Goal: Task Accomplishment & Management: Manage account settings

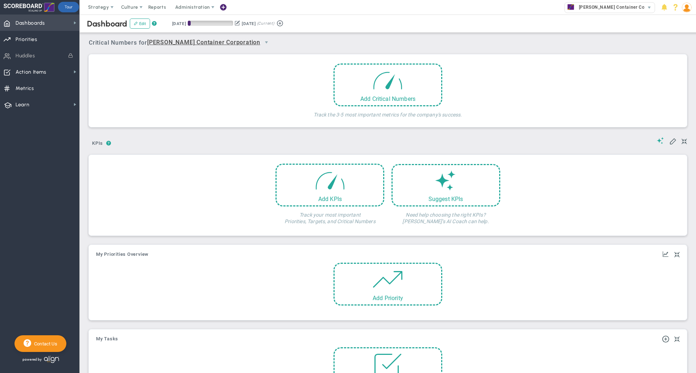
click at [47, 24] on span "Dashboards Dashboards" at bounding box center [39, 23] width 79 height 16
click at [189, 6] on span "Administration" at bounding box center [192, 6] width 34 height 5
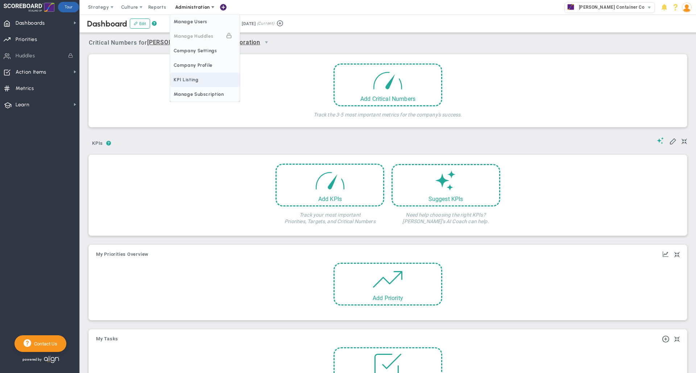
click at [191, 22] on span "Manage Users" at bounding box center [205, 22] width 70 height 15
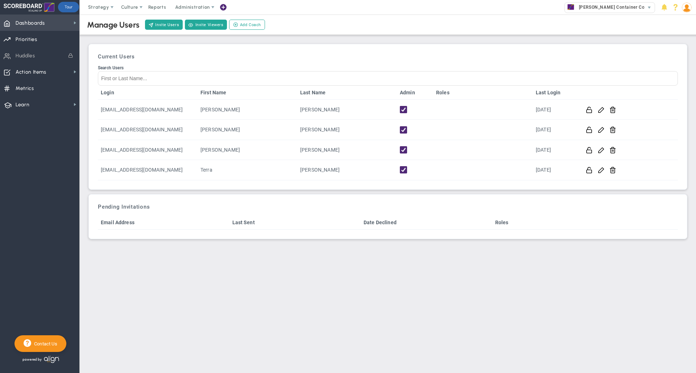
click at [40, 25] on span "Dashboards" at bounding box center [30, 23] width 29 height 15
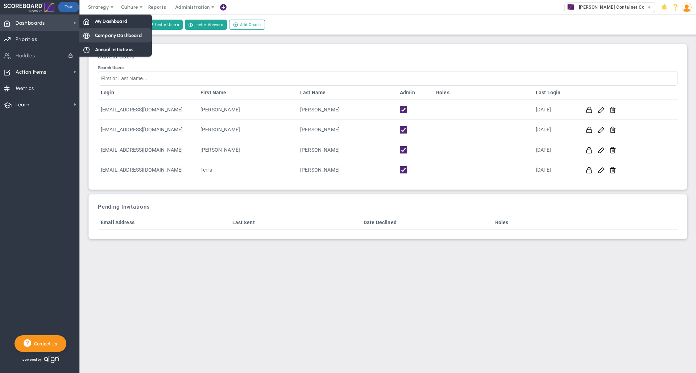
click at [88, 29] on div "Company Dashboard" at bounding box center [115, 35] width 73 height 14
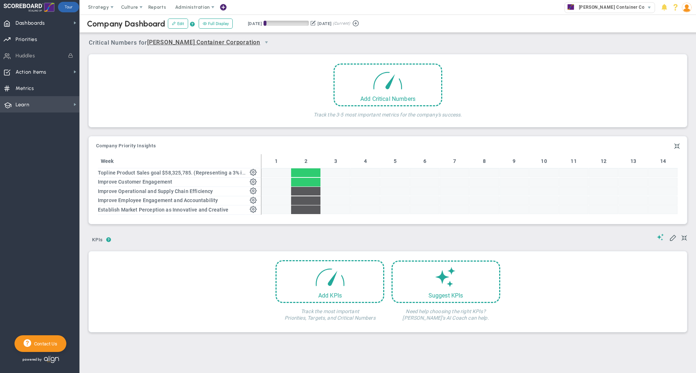
click at [20, 104] on span "Learn" at bounding box center [23, 104] width 14 height 15
click at [110, 119] on span "Align Academy" at bounding box center [111, 116] width 33 height 7
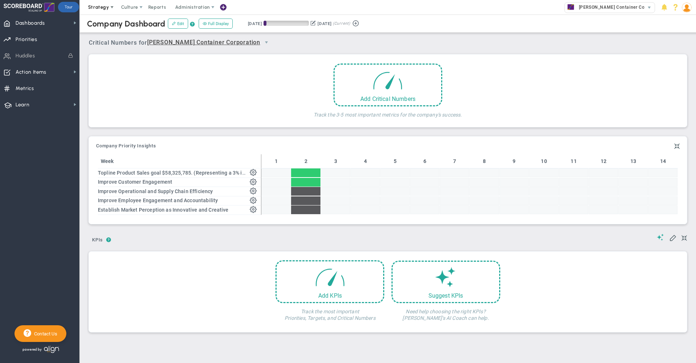
click at [99, 6] on span "Strategy" at bounding box center [98, 6] width 21 height 5
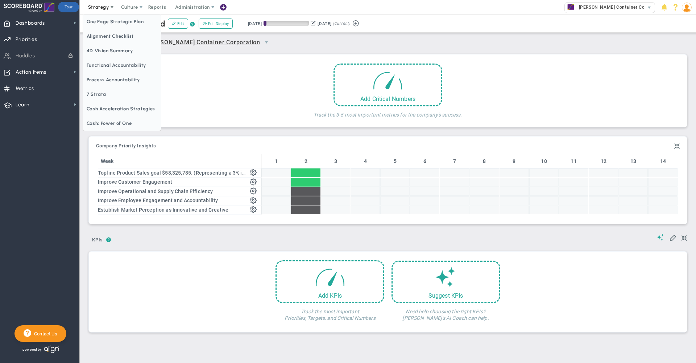
click at [101, 6] on span "Strategy" at bounding box center [98, 6] width 21 height 5
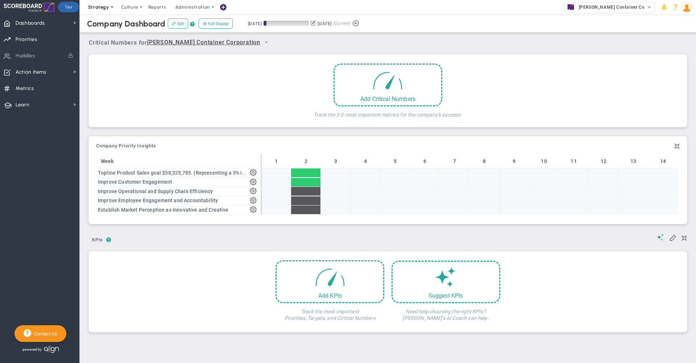
click at [101, 6] on span "Strategy" at bounding box center [98, 6] width 21 height 5
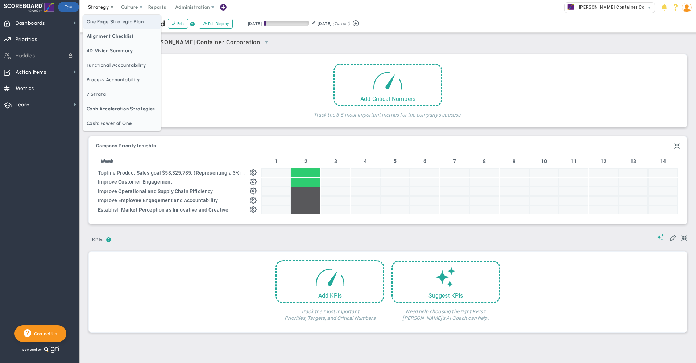
click at [104, 20] on span "One Page Strategic Plan" at bounding box center [122, 22] width 78 height 15
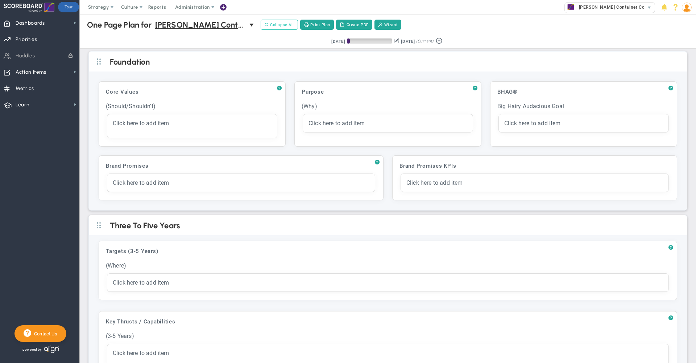
click at [282, 23] on span "Collapse All" at bounding box center [279, 24] width 29 height 7
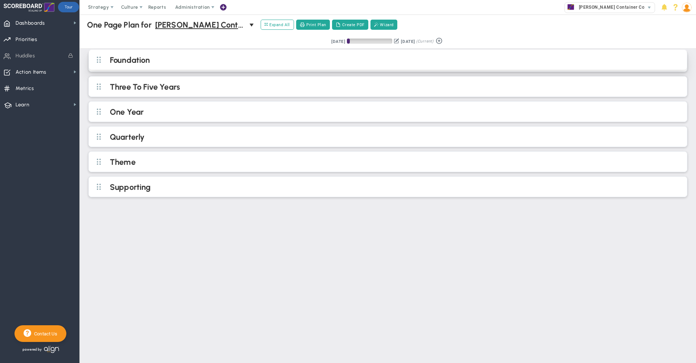
click at [266, 65] on h2 "Foundation" at bounding box center [394, 60] width 568 height 11
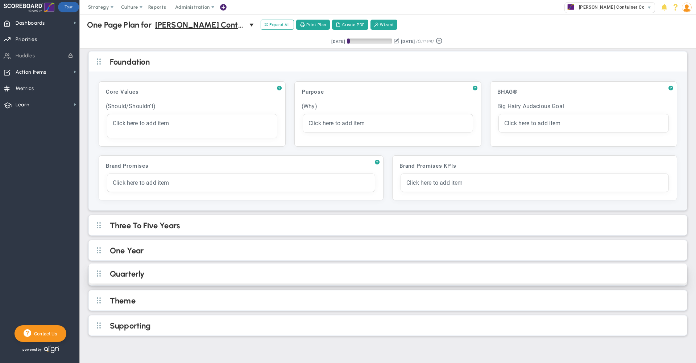
click at [149, 274] on h2 "Quarterly" at bounding box center [394, 274] width 568 height 11
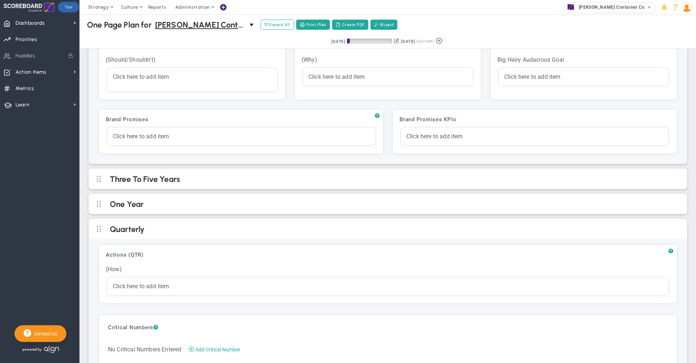
scroll to position [112, 0]
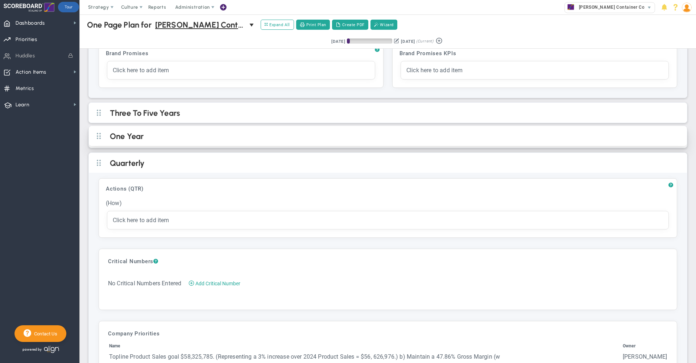
click at [310, 135] on h2 "One Year" at bounding box center [394, 136] width 568 height 11
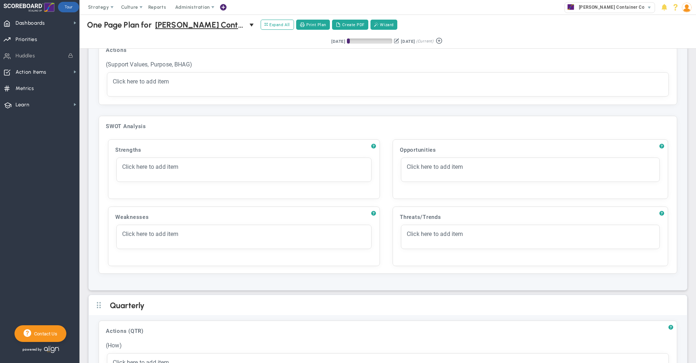
scroll to position [447, 0]
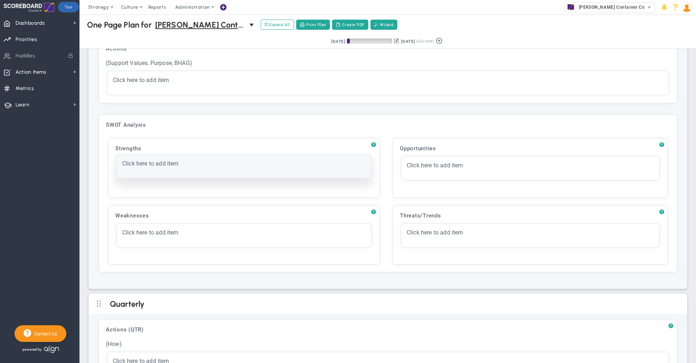
click at [169, 165] on span "Click here to add item" at bounding box center [150, 163] width 57 height 7
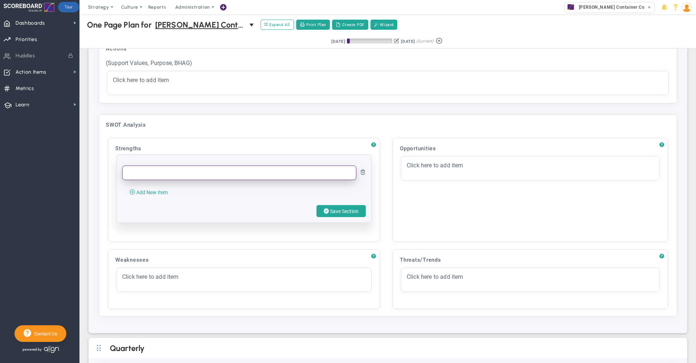
click at [162, 175] on input "text" at bounding box center [239, 172] width 234 height 15
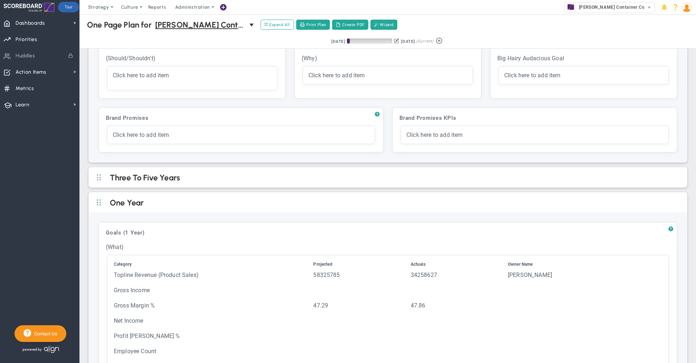
scroll to position [0, 0]
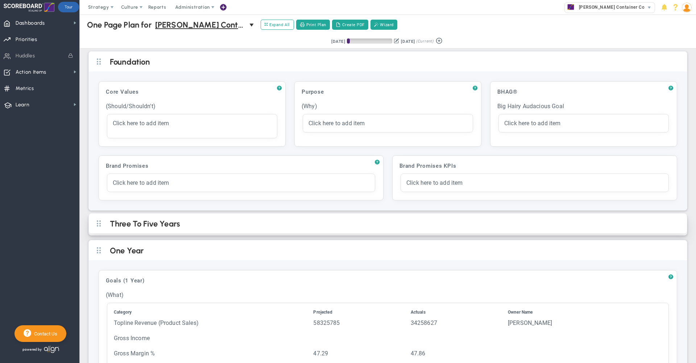
click at [256, 228] on h2 "Three To Five Years" at bounding box center [394, 224] width 568 height 11
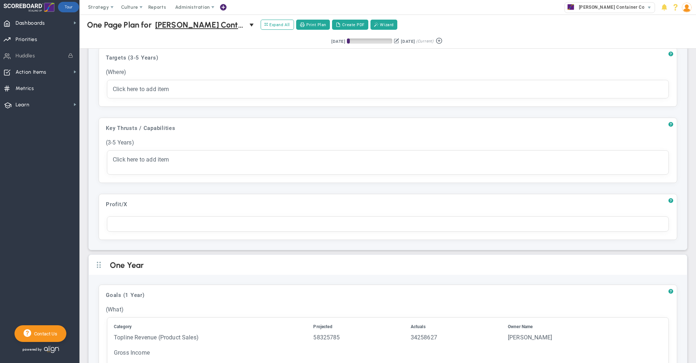
scroll to position [195, 0]
click at [669, 123] on span "?" at bounding box center [671, 123] width 5 height 6
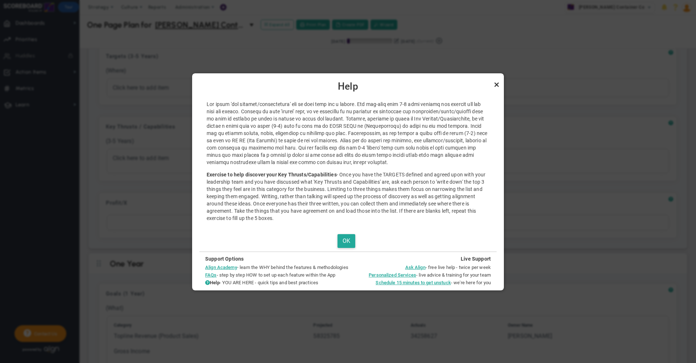
click at [496, 82] on link "Close" at bounding box center [496, 84] width 9 height 9
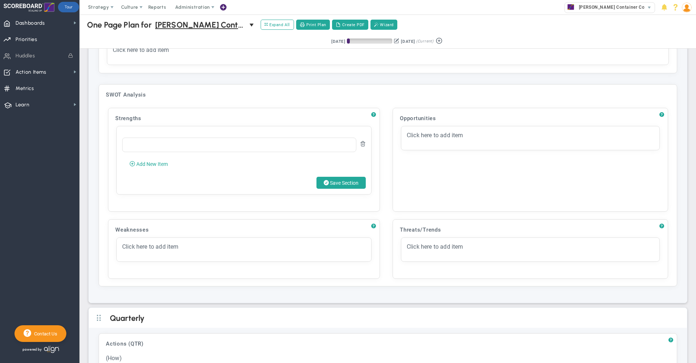
scroll to position [692, 0]
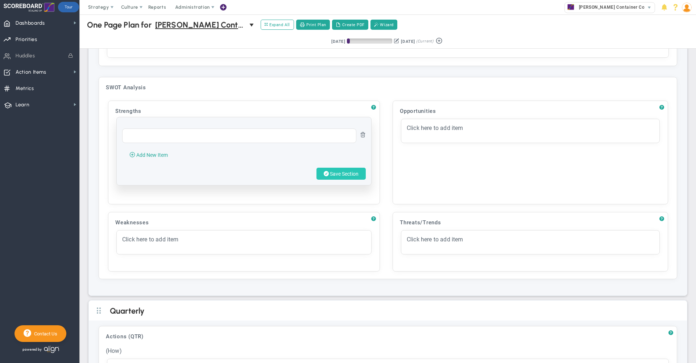
click at [335, 177] on span "Save Section" at bounding box center [344, 174] width 29 height 6
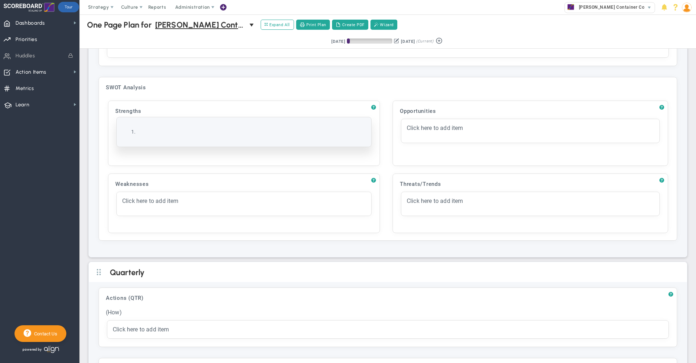
click at [223, 133] on li at bounding box center [251, 131] width 229 height 7
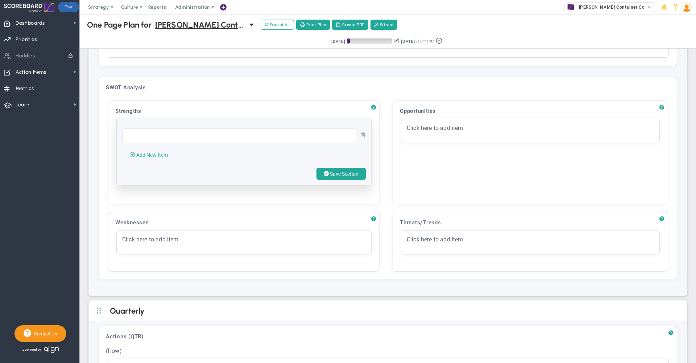
click at [360, 135] on span at bounding box center [363, 134] width 6 height 6
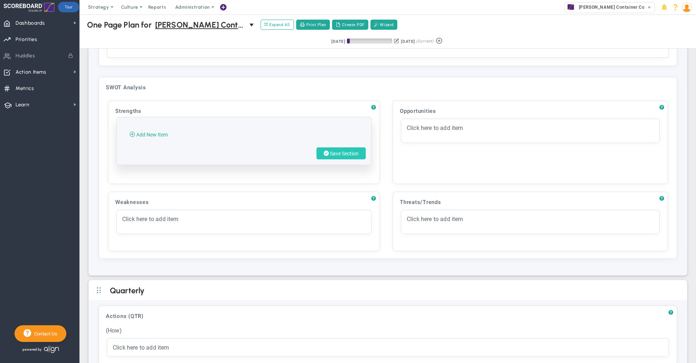
click at [332, 156] on span "Save Section" at bounding box center [344, 153] width 29 height 6
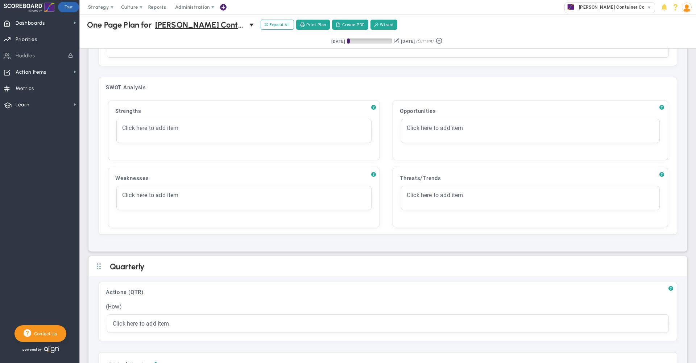
click at [91, 106] on div "? Goals (1 Year) Click to add header Goals (1 Year) Goals (1 Year) No header ad…" at bounding box center [388, 13] width 598 height 475
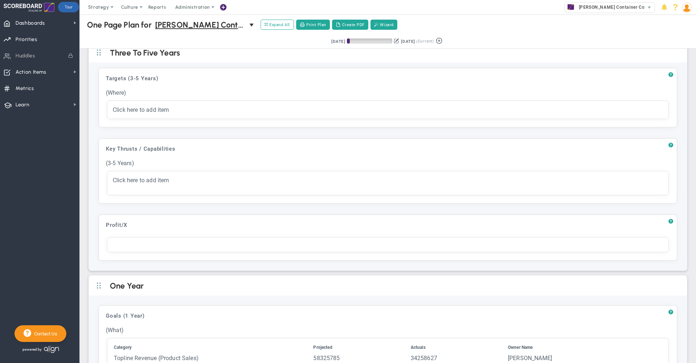
scroll to position [0, 0]
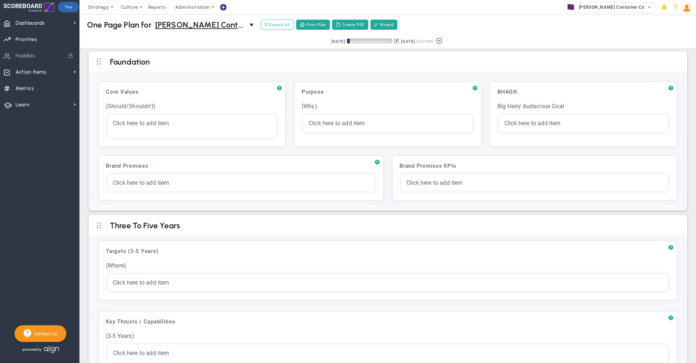
click at [284, 26] on span "Expand All" at bounding box center [277, 24] width 25 height 7
click at [279, 27] on span "Collapse All" at bounding box center [279, 24] width 29 height 7
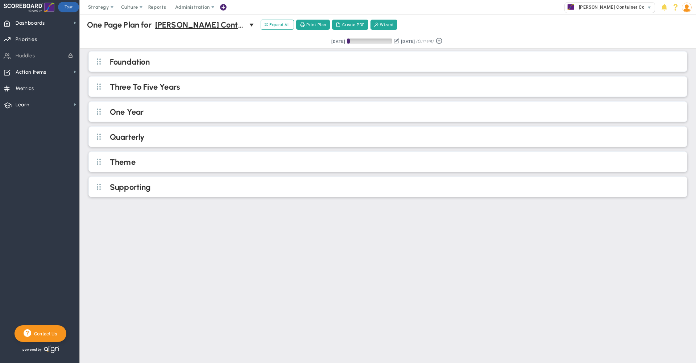
click at [225, 41] on div "Retrieving period... 8/12/2025 11/10/2025 (Current)" at bounding box center [388, 41] width 631 height 14
click at [35, 24] on span "Dashboards" at bounding box center [30, 23] width 29 height 15
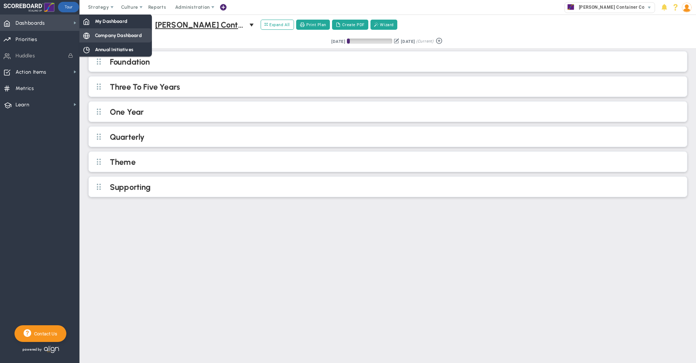
click at [92, 35] on div "Company Dashboard" at bounding box center [115, 35] width 73 height 14
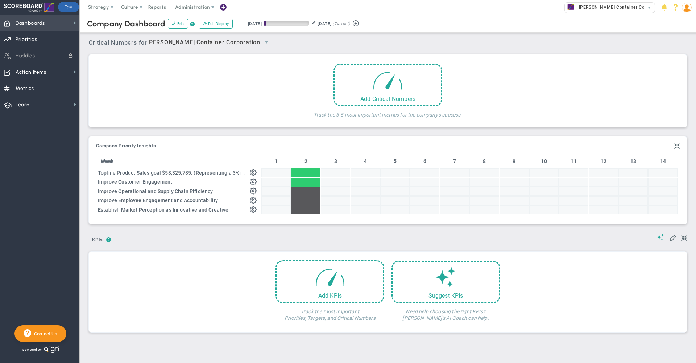
click at [44, 24] on span "Dashboards" at bounding box center [30, 23] width 29 height 15
click at [383, 75] on span at bounding box center [387, 78] width 31 height 31
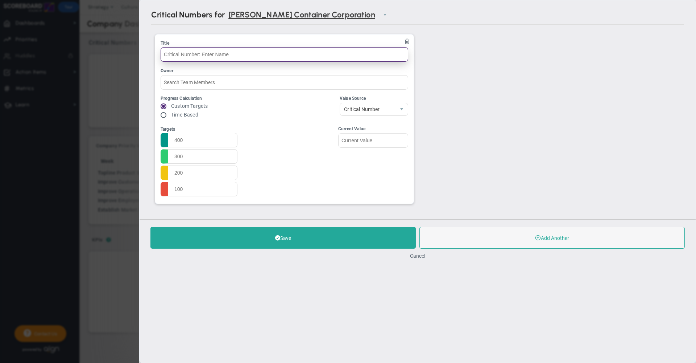
click at [205, 53] on input "text" at bounding box center [285, 54] width 248 height 15
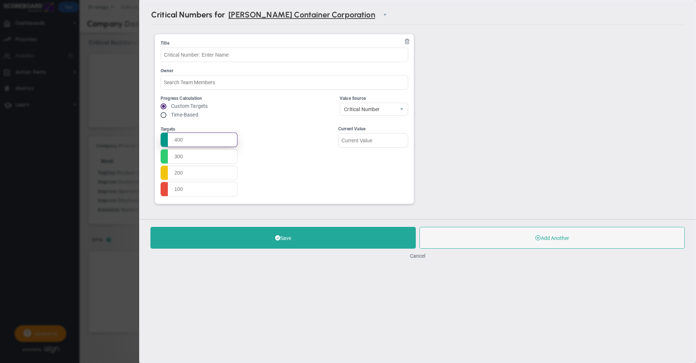
click at [206, 140] on input "text" at bounding box center [199, 139] width 77 height 15
click at [194, 150] on input "text" at bounding box center [199, 156] width 77 height 15
click at [185, 178] on input "text" at bounding box center [199, 172] width 77 height 15
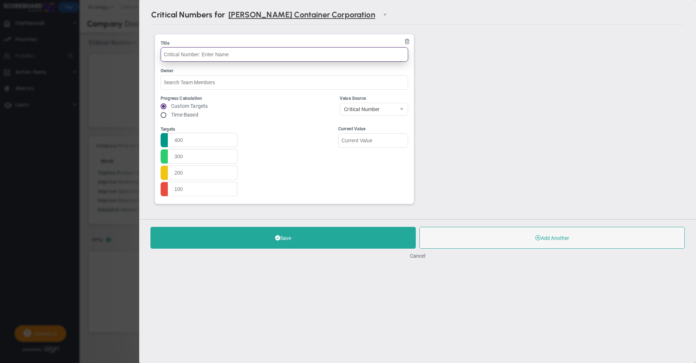
click at [196, 57] on input "text" at bounding box center [285, 54] width 248 height 15
type input "Example"
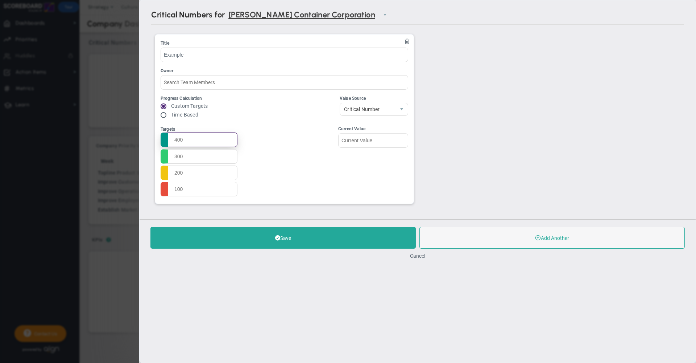
click at [200, 142] on input "text" at bounding box center [199, 139] width 77 height 15
type input "4"
click at [194, 151] on input "text" at bounding box center [199, 156] width 77 height 15
type input "3"
click at [190, 165] on ul "4 3" at bounding box center [199, 164] width 77 height 63
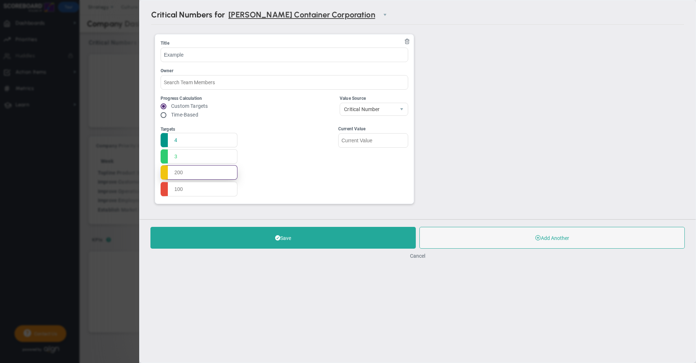
click at [189, 173] on input "text" at bounding box center [199, 172] width 77 height 15
type input "2"
click at [190, 190] on input "text" at bounding box center [199, 188] width 77 height 15
type input "1"
click at [198, 138] on input "4" at bounding box center [199, 139] width 77 height 15
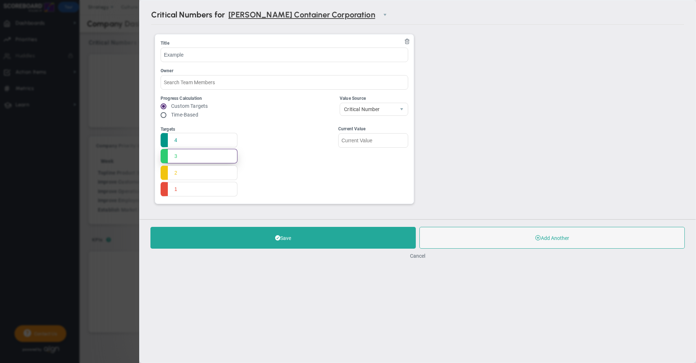
click at [185, 154] on input "3" at bounding box center [199, 156] width 77 height 15
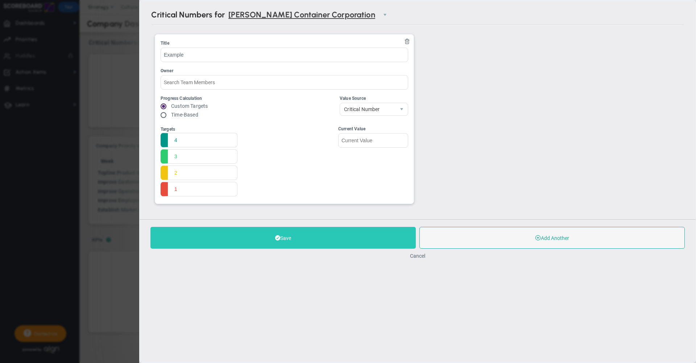
click at [249, 239] on button "Save" at bounding box center [282, 238] width 265 height 22
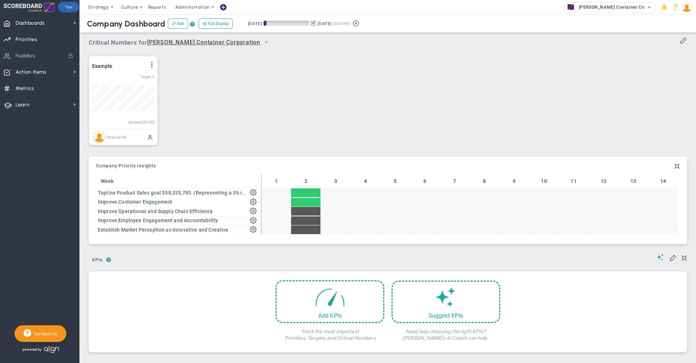
scroll to position [25, 62]
click at [680, 41] on span at bounding box center [683, 39] width 7 height 7
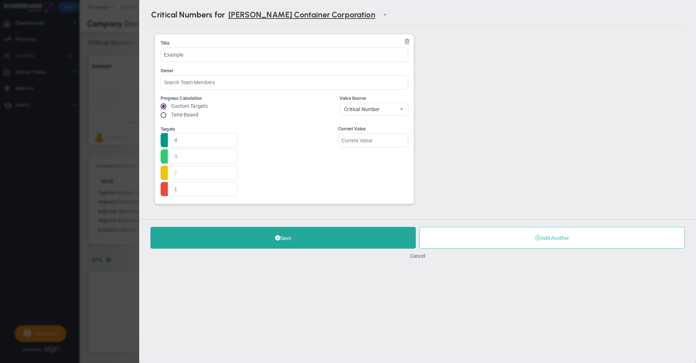
click at [530, 239] on button "Add Another" at bounding box center [552, 238] width 265 height 22
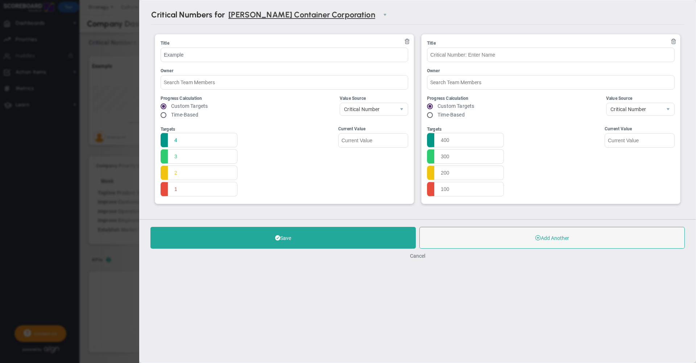
click at [431, 115] on input "radio" at bounding box center [432, 115] width 7 height 6
radio input "true"
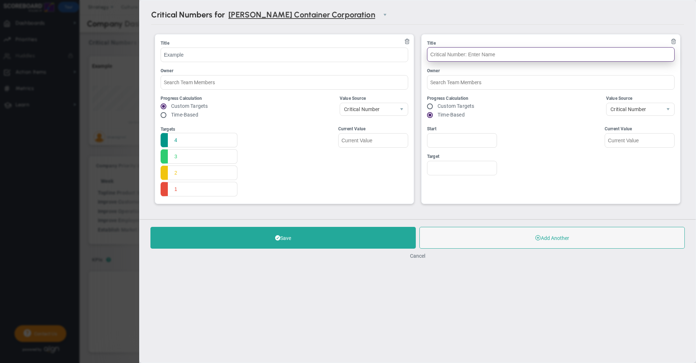
click at [459, 53] on input "text" at bounding box center [551, 54] width 248 height 15
type input "Example 2"
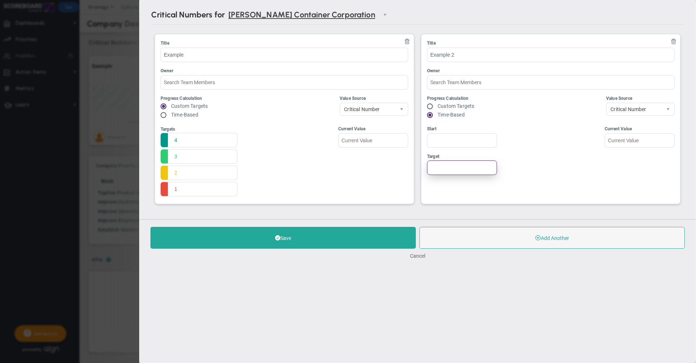
click at [465, 170] on input "Target" at bounding box center [462, 167] width 70 height 15
type input "250"
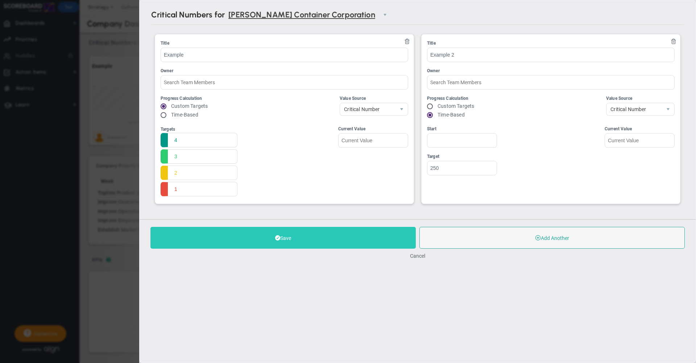
click at [375, 237] on button "Save" at bounding box center [282, 238] width 265 height 22
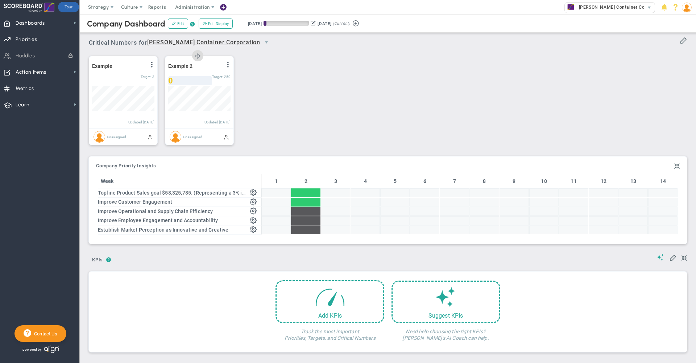
scroll to position [25, 62]
click at [323, 84] on div "Example View Historical Graph Edit Make "No Change" Update Add Past Update 3" at bounding box center [385, 101] width 607 height 102
click at [101, 7] on span "Strategy" at bounding box center [98, 6] width 21 height 5
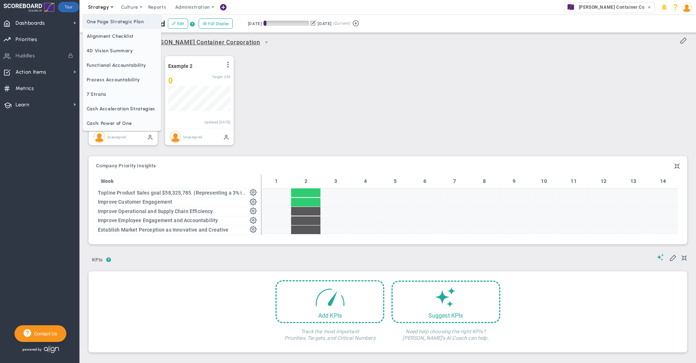
click at [111, 21] on span "One Page Strategic Plan" at bounding box center [122, 22] width 78 height 15
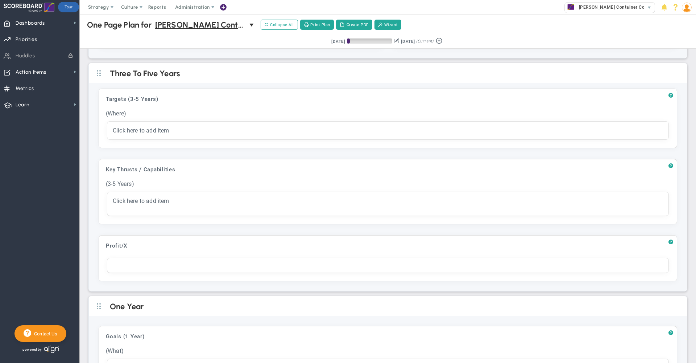
scroll to position [154, 0]
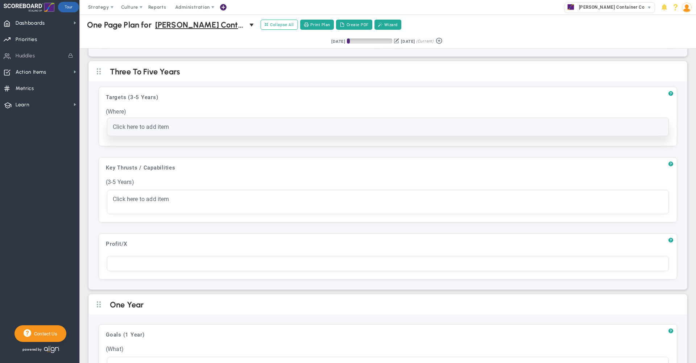
click at [170, 125] on div "Click here to add item" at bounding box center [388, 126] width 550 height 7
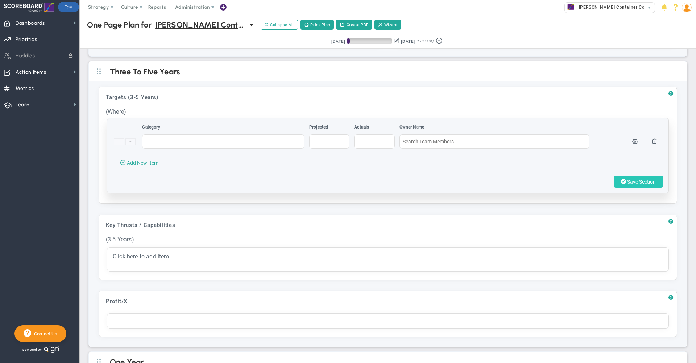
click at [632, 180] on button "Save Section" at bounding box center [638, 181] width 49 height 12
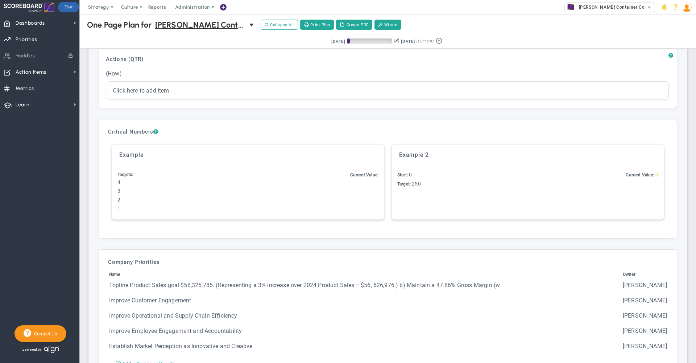
scroll to position [938, 0]
click at [38, 23] on span "Dashboards" at bounding box center [30, 23] width 29 height 15
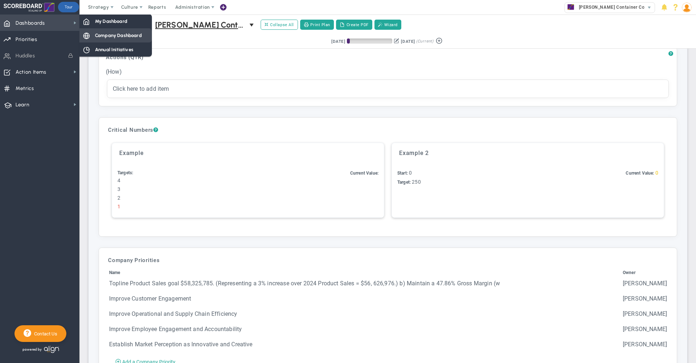
click at [99, 34] on span "Company Dashboard" at bounding box center [118, 35] width 47 height 7
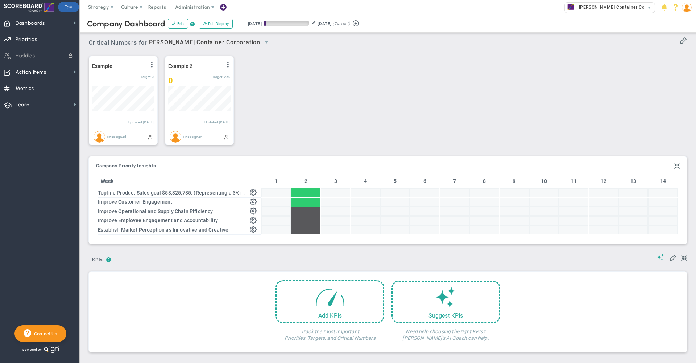
scroll to position [25, 62]
click at [322, 299] on span at bounding box center [330, 294] width 31 height 31
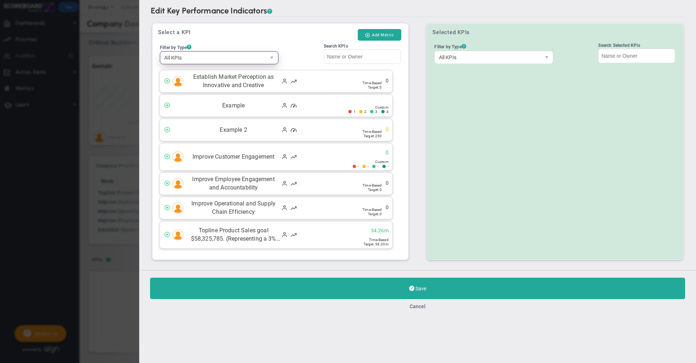
click at [216, 58] on span "All KPIs" at bounding box center [213, 57] width 106 height 12
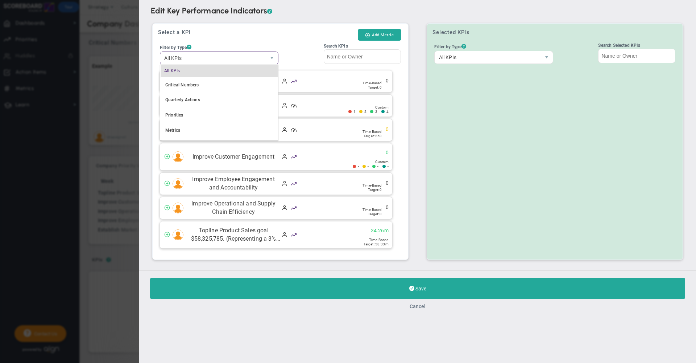
click at [417, 307] on button "Cancel" at bounding box center [418, 306] width 16 height 6
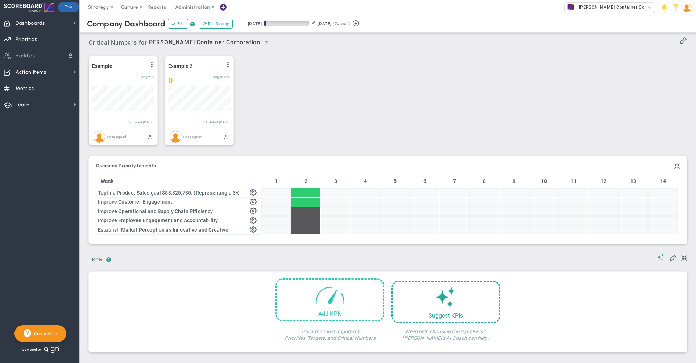
click at [334, 309] on span at bounding box center [330, 294] width 31 height 31
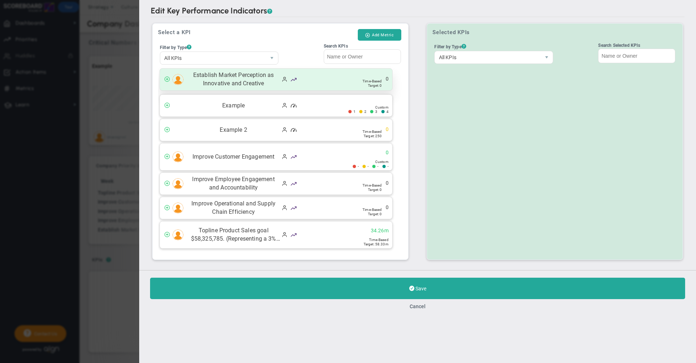
click at [240, 82] on span "Establish Market Perception as Innovative and Creative" at bounding box center [233, 79] width 93 height 17
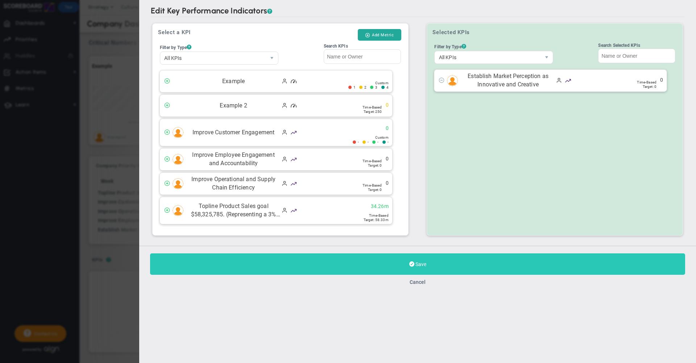
click at [268, 262] on button "Save" at bounding box center [417, 263] width 535 height 21
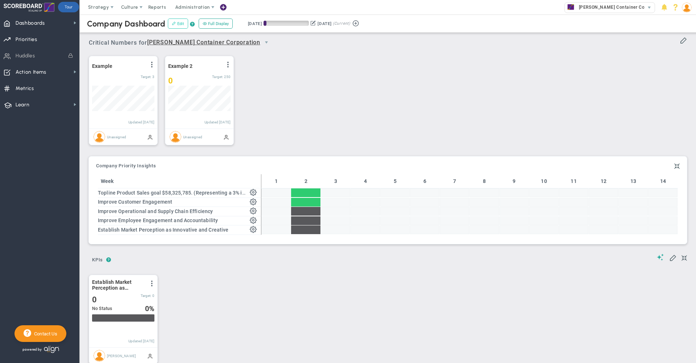
click at [179, 24] on button "Edit" at bounding box center [178, 23] width 20 height 10
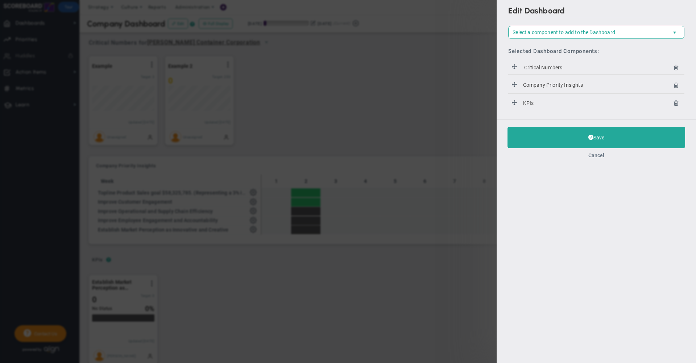
click at [598, 155] on button "Cancel" at bounding box center [596, 155] width 16 height 6
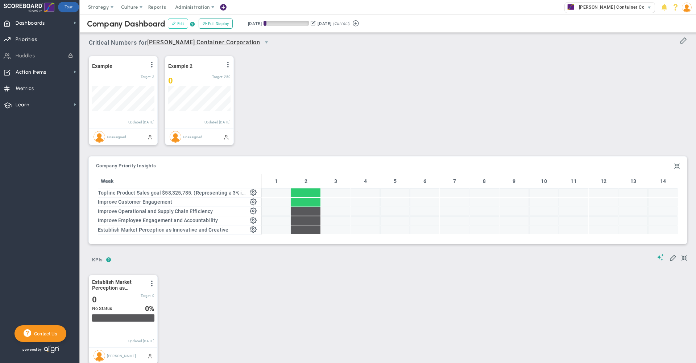
click at [174, 21] on button "Edit" at bounding box center [178, 23] width 20 height 10
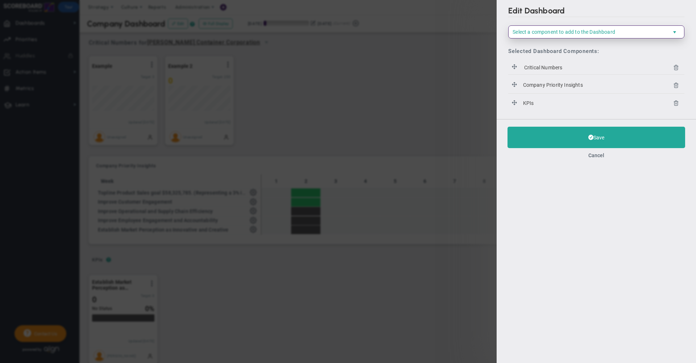
click at [560, 30] on span "Select a component to add to the Dashboard" at bounding box center [564, 32] width 103 height 6
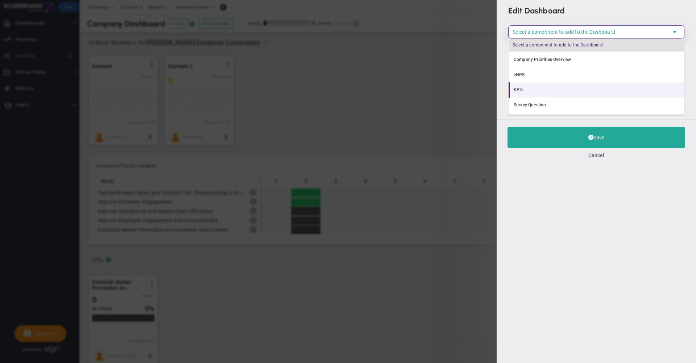
click at [528, 92] on li "KPIs" at bounding box center [596, 89] width 175 height 15
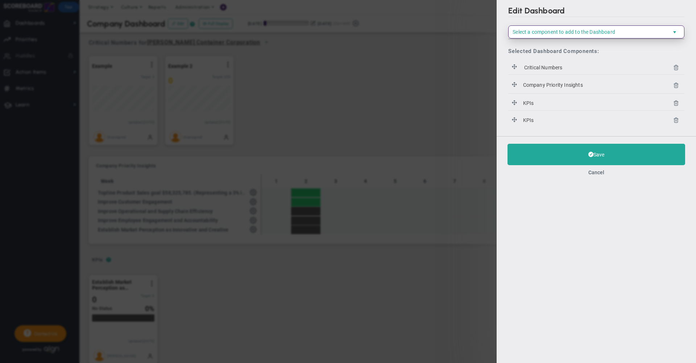
scroll to position [30, 0]
click at [676, 122] on icon at bounding box center [676, 120] width 6 height 6
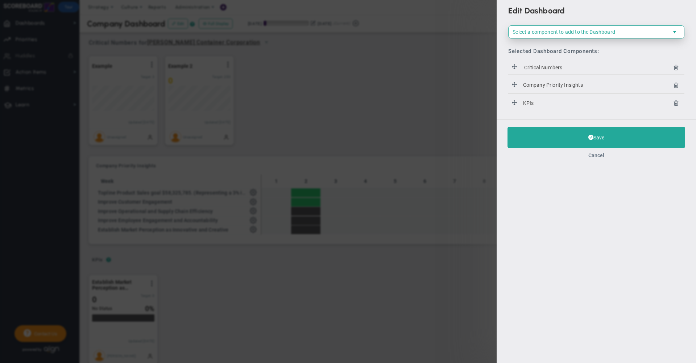
click at [596, 154] on button "Cancel" at bounding box center [596, 155] width 16 height 6
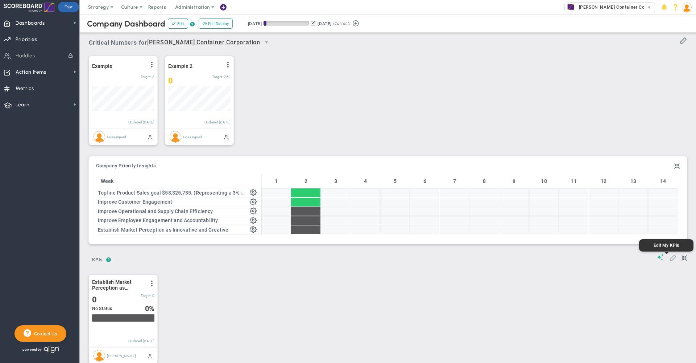
click at [669, 261] on span at bounding box center [672, 256] width 7 height 7
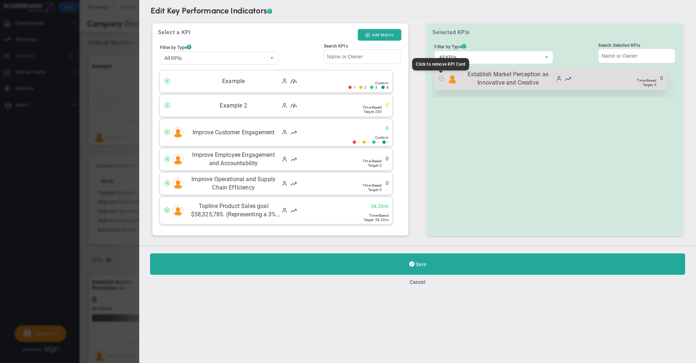
click at [443, 77] on span at bounding box center [442, 78] width 6 height 6
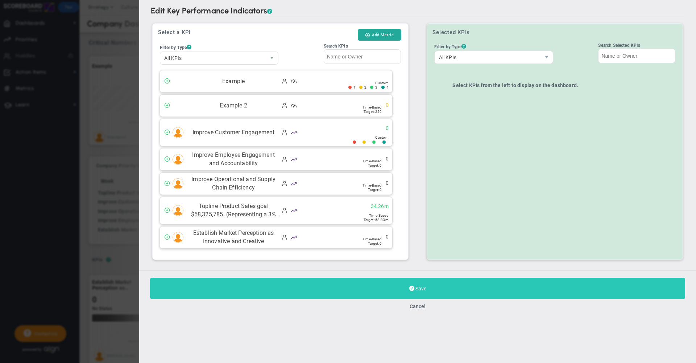
click at [457, 289] on button "Save" at bounding box center [417, 287] width 535 height 21
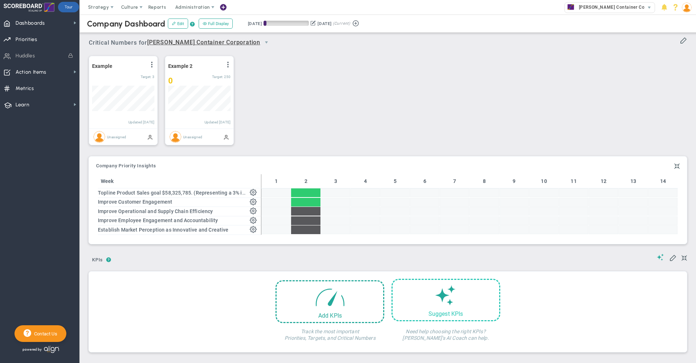
click at [424, 309] on div "Suggest KPIs" at bounding box center [446, 299] width 109 height 42
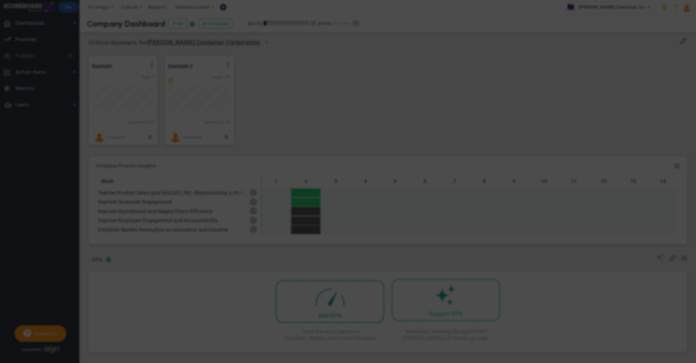
type input "None"
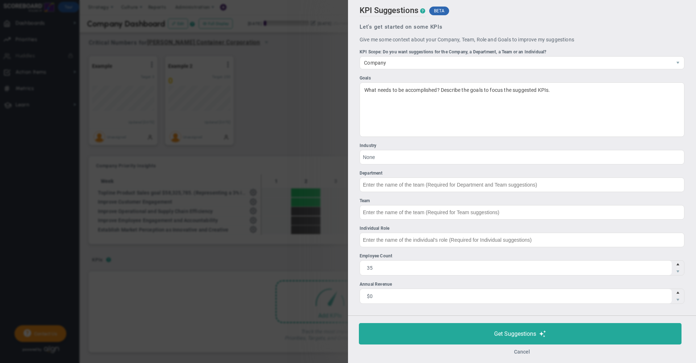
click at [518, 351] on button "Cancel" at bounding box center [522, 351] width 16 height 6
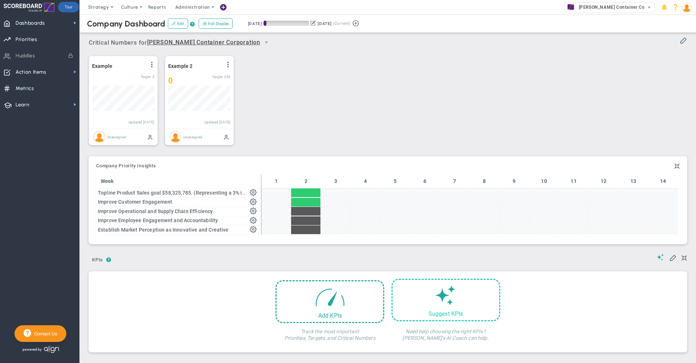
click at [446, 300] on span at bounding box center [445, 295] width 21 height 20
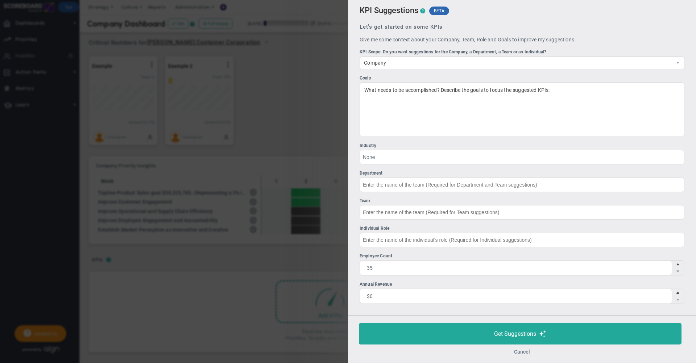
click at [525, 351] on button "Cancel" at bounding box center [522, 351] width 16 height 6
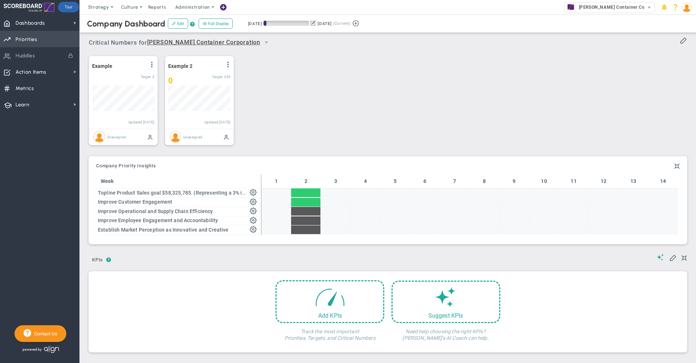
click at [34, 40] on span "Priorities" at bounding box center [27, 39] width 22 height 15
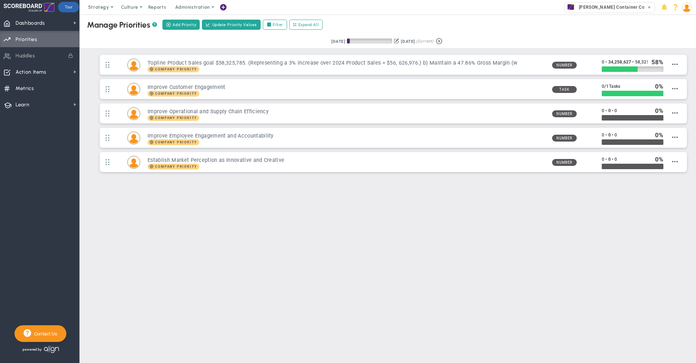
click at [472, 18] on div "Manage OKRs ? Manage Priorities ? Add Priority Create Project Update Priority V…" at bounding box center [388, 25] width 631 height 20
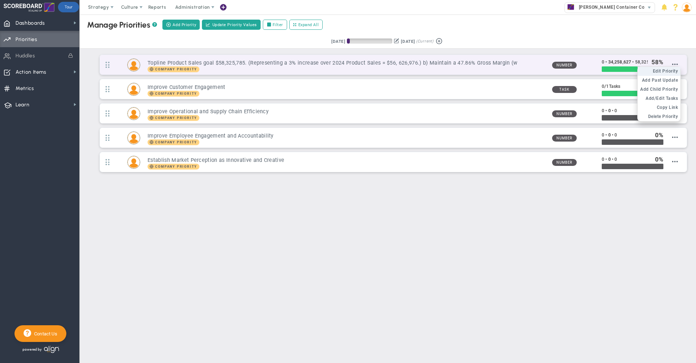
click at [670, 73] on span "Edit Priority" at bounding box center [665, 71] width 25 height 5
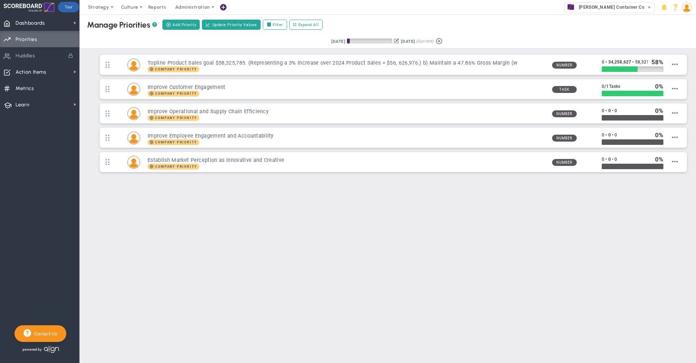
type input "Topline Product Sales goal $58,325,785. (Representing a 3% increase over 2024 P…"
type input "0"
type input "34,258,627"
type input "58,325,785"
radio input "true"
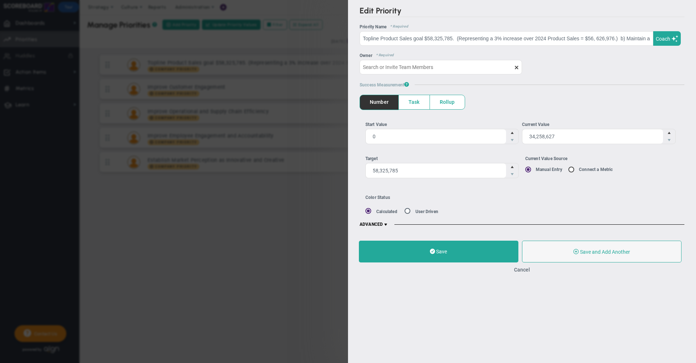
type input "Kathy Ziegler"
type input "0"
type input "34,258,627"
type input "58,325,785"
radio input "true"
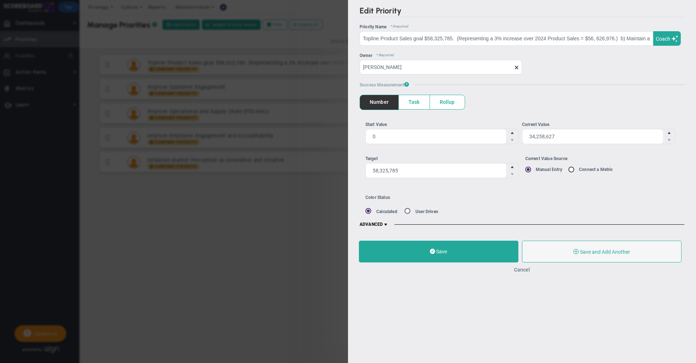
click at [523, 270] on button "Cancel" at bounding box center [522, 270] width 16 height 6
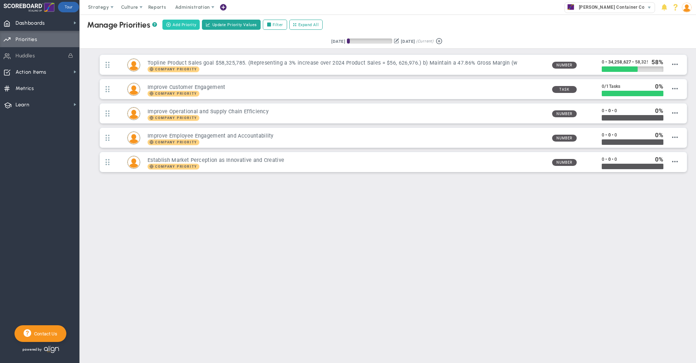
click at [181, 25] on span "Add Priority" at bounding box center [185, 25] width 24 height 6
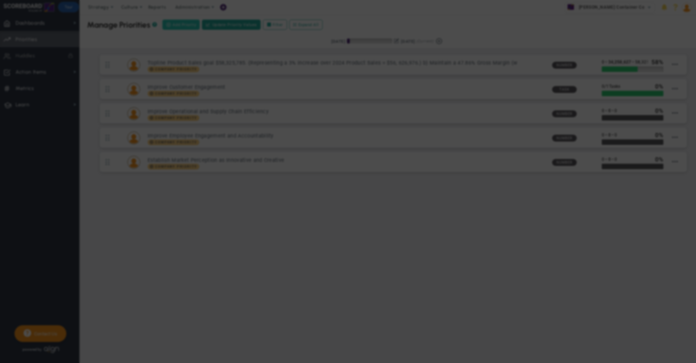
type input "0"
radio input "true"
type input "Mike Patel"
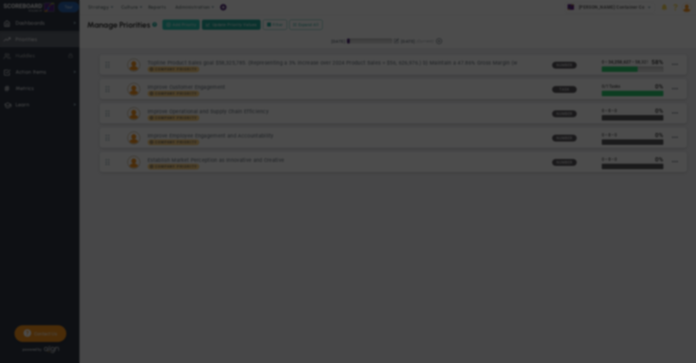
type input "0"
radio input "true"
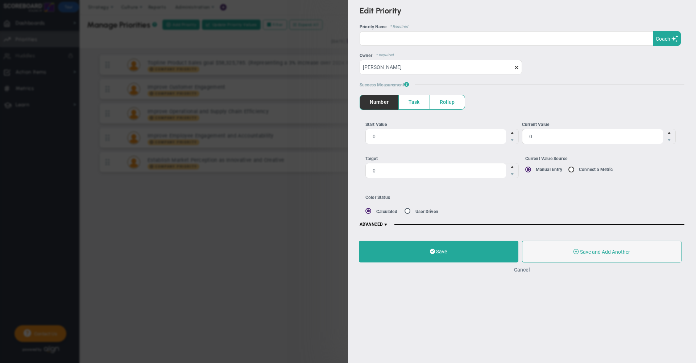
click at [520, 272] on button "Cancel" at bounding box center [522, 270] width 16 height 6
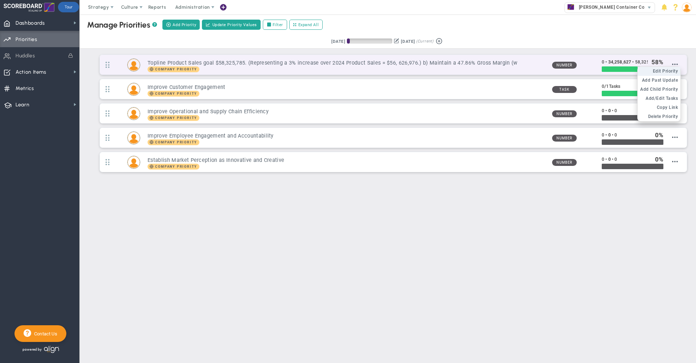
click at [670, 72] on span "Edit Priority" at bounding box center [665, 71] width 25 height 5
type input "Topline Product Sales goal $58,325,785. (Representing a 3% increase over 2024 P…"
type input "0"
type input "34,258,627"
type input "58,325,785"
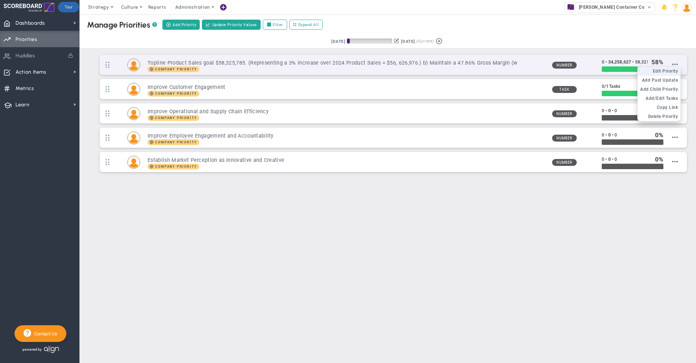
radio input "true"
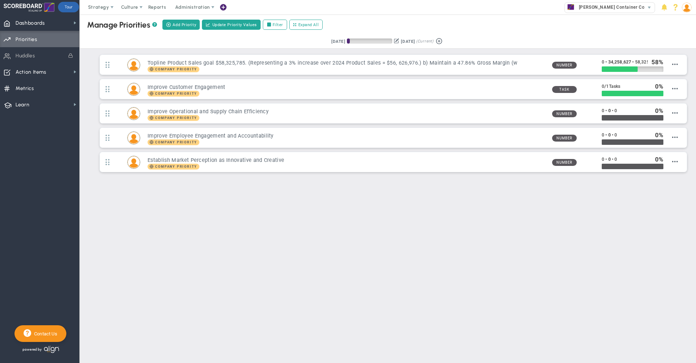
type input "Kathy Ziegler"
type input "0"
type input "34,258,627"
type input "58,325,785"
radio input "true"
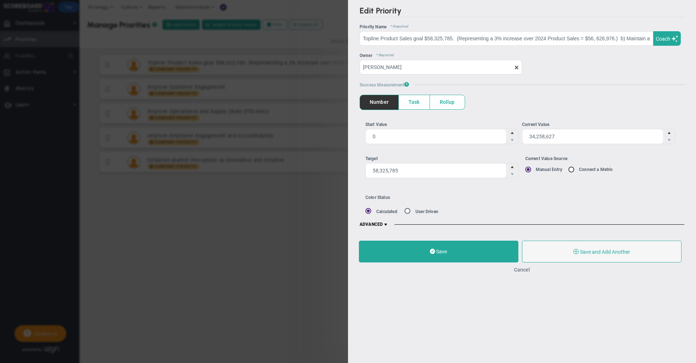
click at [521, 271] on button "Cancel" at bounding box center [522, 270] width 16 height 6
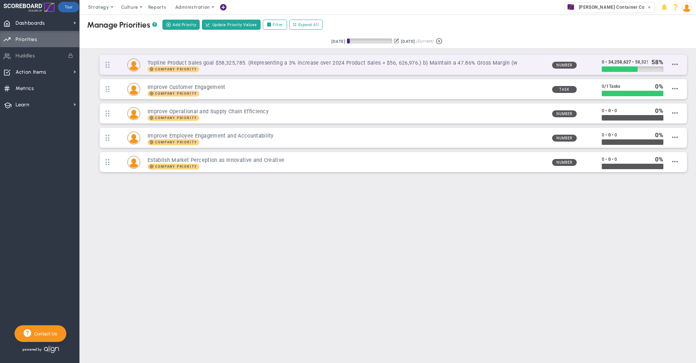
click at [416, 58] on div "Topline Product Sales goal $58,325,785. (Representing a 3% increase over 2024 P…" at bounding box center [393, 65] width 587 height 20
click at [398, 66] on h3 "Topline Product Sales goal $58,325,785. (Representing a 3% increase over 2024 P…" at bounding box center [347, 62] width 398 height 7
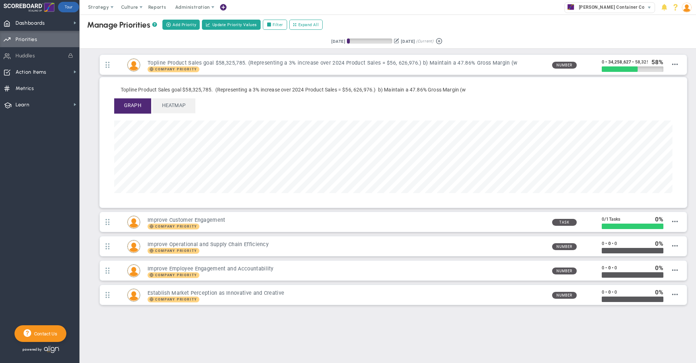
scroll to position [83, 558]
click at [173, 108] on span "Heatmap" at bounding box center [173, 105] width 43 height 14
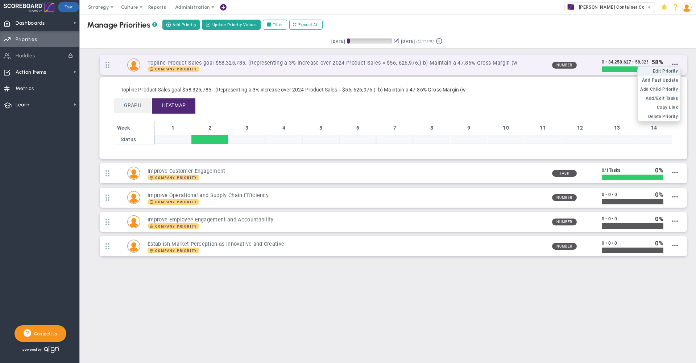
click at [668, 72] on span "Edit Priority" at bounding box center [665, 71] width 25 height 5
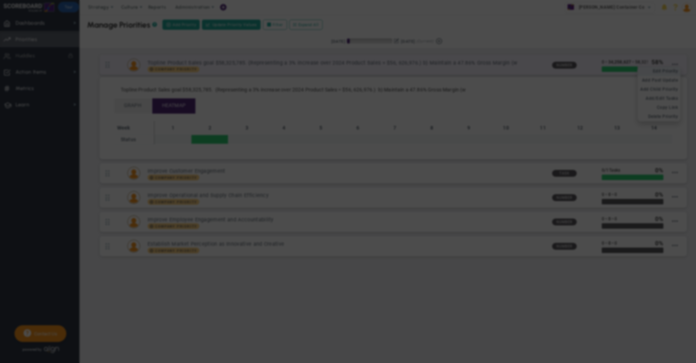
type input "Topline Product Sales goal $58,325,785. (Representing a 3% increase over 2024 P…"
type input "0"
type input "34,258,627"
type input "58,325,785"
radio input "true"
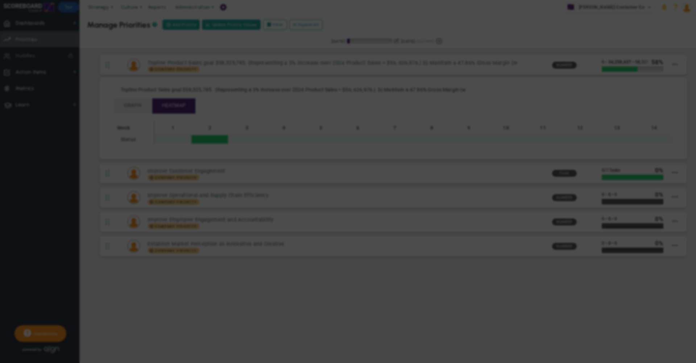
type input "Kathy Ziegler"
type input "0"
type input "34,258,627"
type input "58,325,785"
radio input "true"
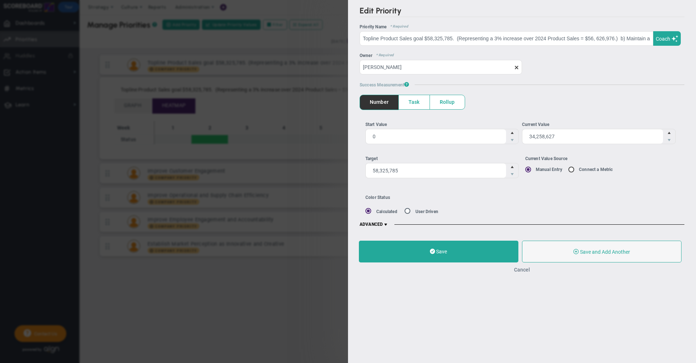
click at [520, 270] on button "Cancel" at bounding box center [522, 270] width 16 height 6
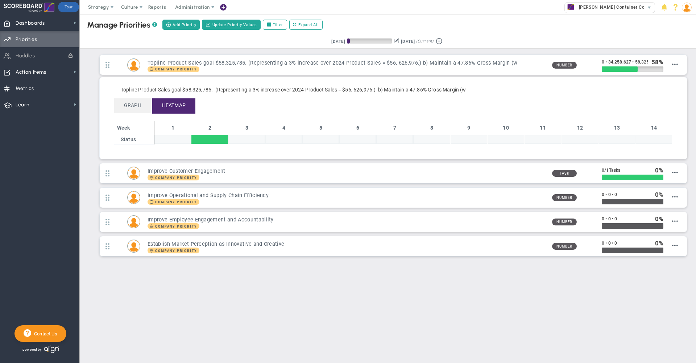
click at [395, 42] on button at bounding box center [396, 41] width 5 height 8
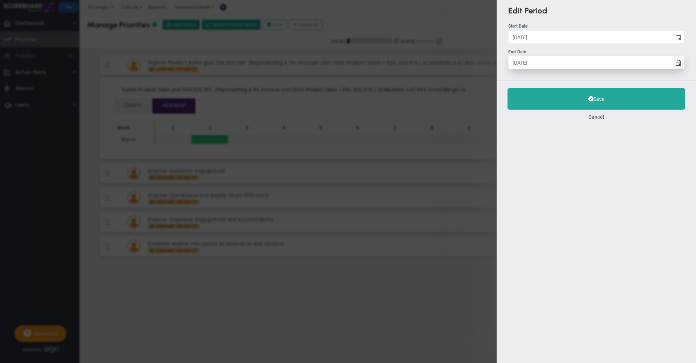
click at [678, 62] on span "select" at bounding box center [679, 63] width 6 height 6
click at [672, 62] on input "11/10/2025" at bounding box center [590, 62] width 163 height 13
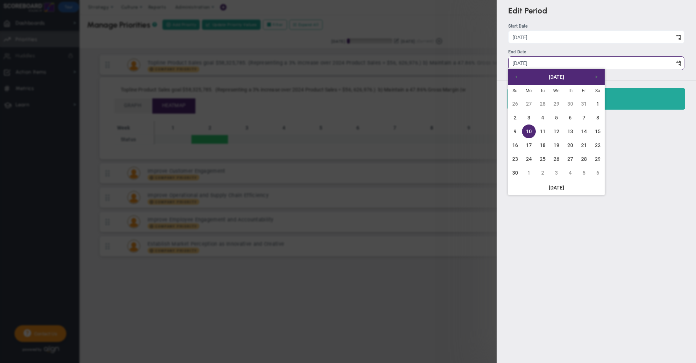
click at [604, 75] on div "November 2025" at bounding box center [556, 77] width 96 height 16
click at [598, 76] on span "Next" at bounding box center [597, 77] width 6 height 6
click at [655, 141] on div "Edit Period Start Date 8/12/2025 Start Date 8/12/2025 End Date 11/10/2025 Save" at bounding box center [596, 181] width 199 height 363
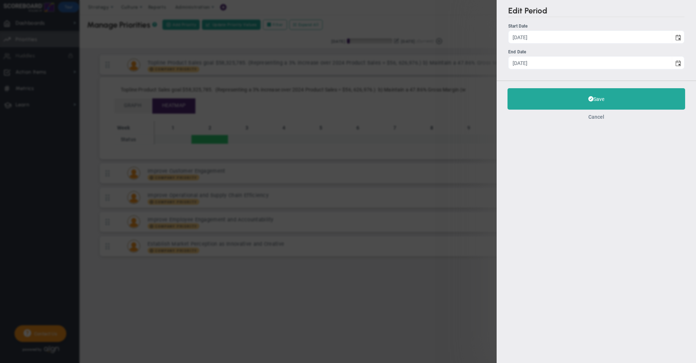
click at [595, 120] on button "Cancel" at bounding box center [596, 117] width 16 height 6
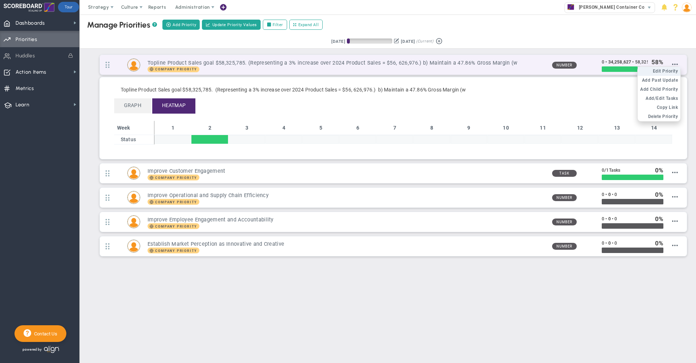
click at [672, 72] on span "Edit Priority" at bounding box center [665, 71] width 25 height 5
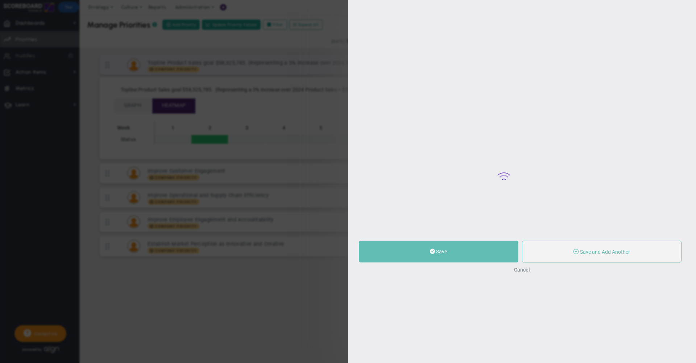
type input "Topline Product Sales goal $58,325,785. (Representing a 3% increase over 2024 P…"
type input "0"
type input "34,258,627"
type input "58,325,785"
radio input "true"
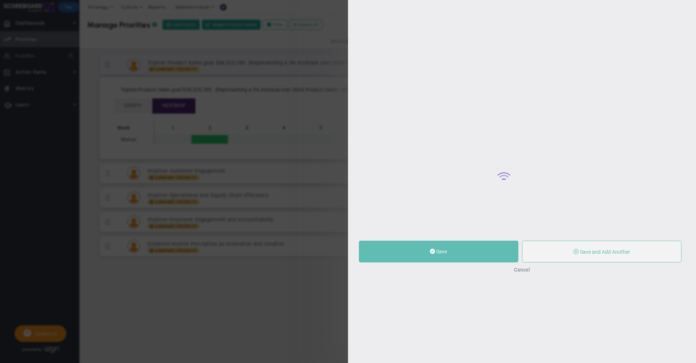
type input "Kathy Ziegler"
type input "0"
type input "34,258,627"
type input "58,325,785"
radio input "true"
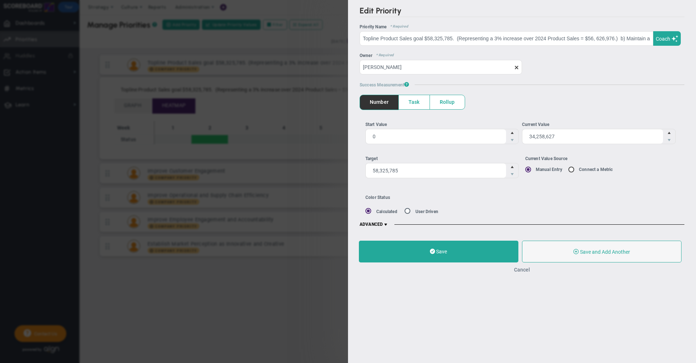
click at [524, 270] on button "Cancel" at bounding box center [522, 270] width 16 height 6
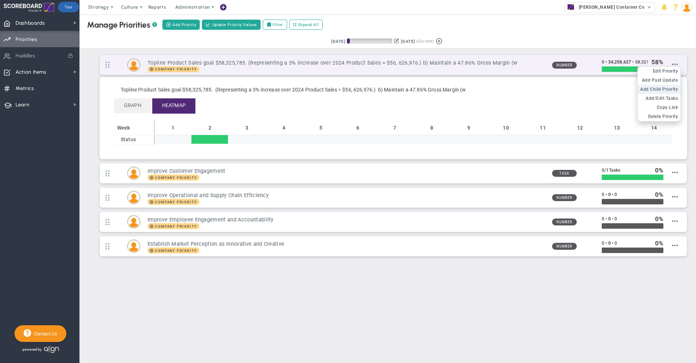
click at [662, 89] on span "Add Child Priority" at bounding box center [659, 89] width 38 height 5
type input "0"
radio input "true"
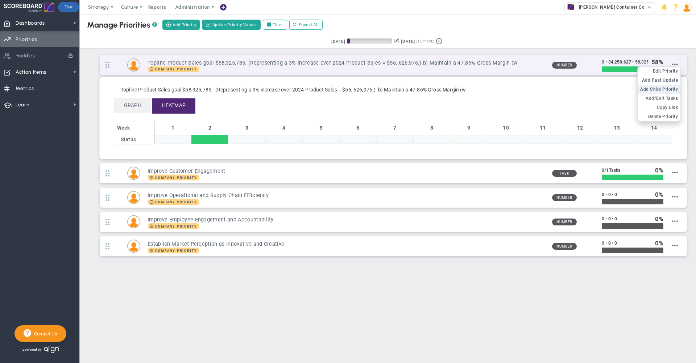
type input "Mike Patel"
type input "0"
radio input "true"
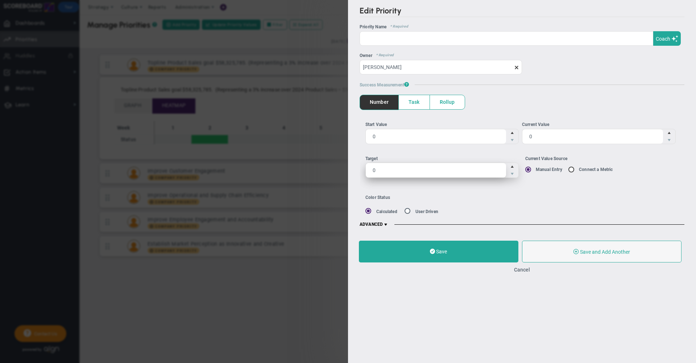
click at [424, 169] on span "0 0" at bounding box center [442, 169] width 154 height 15
click at [424, 169] on input "0" at bounding box center [436, 170] width 141 height 15
click at [524, 271] on button "Cancel" at bounding box center [522, 270] width 16 height 6
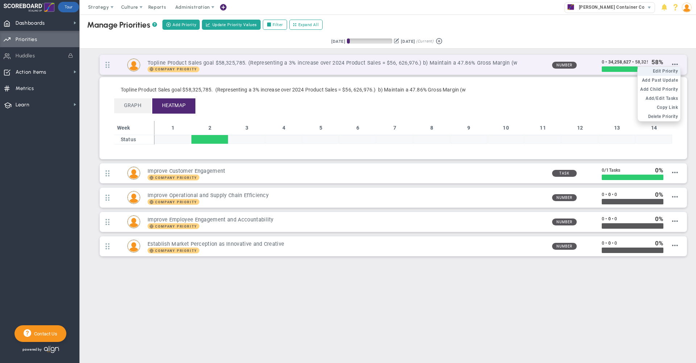
click at [661, 73] on span "Edit Priority" at bounding box center [665, 71] width 25 height 5
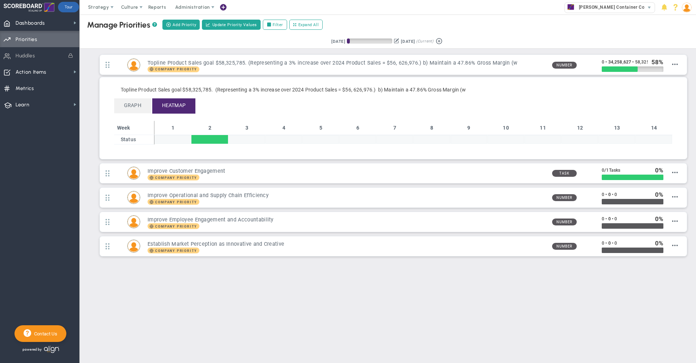
type input "Topline Product Sales goal $58,325,785. (Representing a 3% increase over 2024 P…"
type input "0"
type input "34,258,627"
type input "58,325,785"
radio input "true"
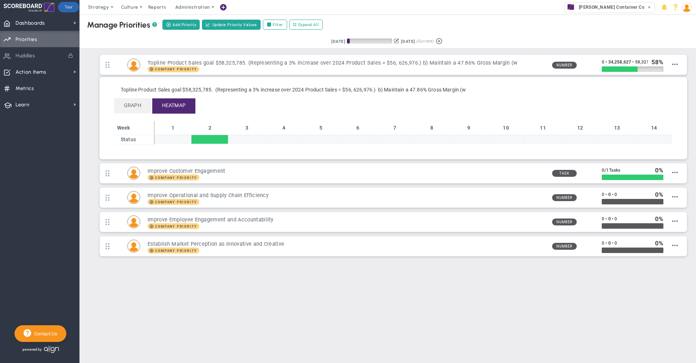
type input "Kathy Ziegler"
type input "0"
type input "34,258,627"
type input "58,325,785"
radio input "true"
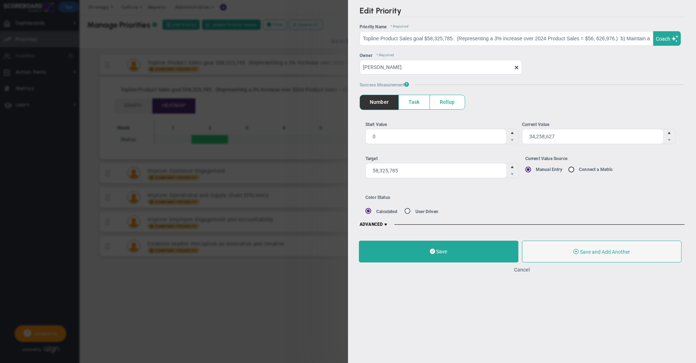
click at [521, 271] on button "Cancel" at bounding box center [522, 270] width 16 height 6
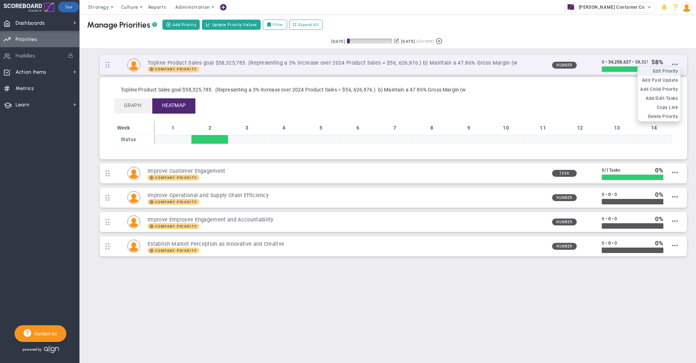
click at [664, 73] on span "Edit Priority" at bounding box center [665, 71] width 25 height 5
type input "Topline Product Sales goal $58,325,785. (Representing a 3% increase over 2024 P…"
type input "0"
type input "34,258,627"
type input "58,325,785"
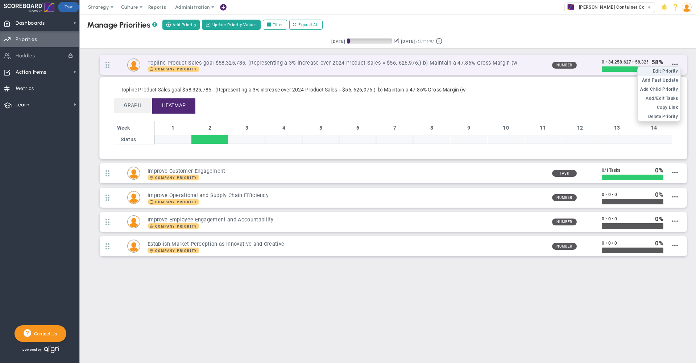
radio input "true"
type input "Kathy Ziegler"
type input "0"
type input "34,258,627"
type input "58,325,785"
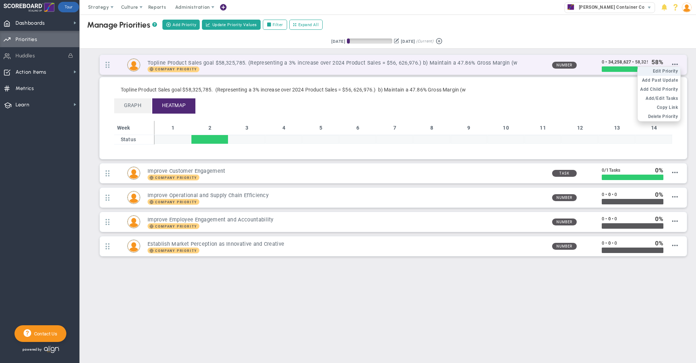
radio input "true"
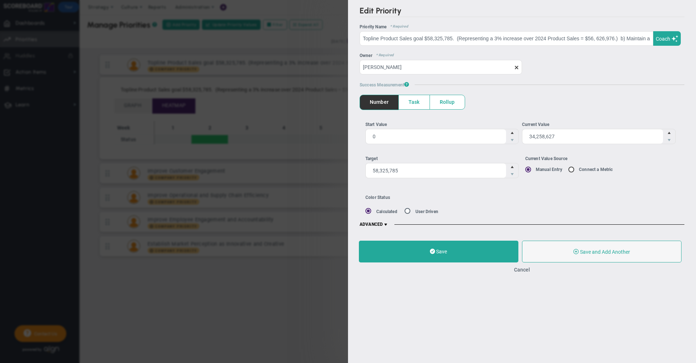
click at [452, 103] on span "Rollup" at bounding box center [447, 102] width 35 height 14
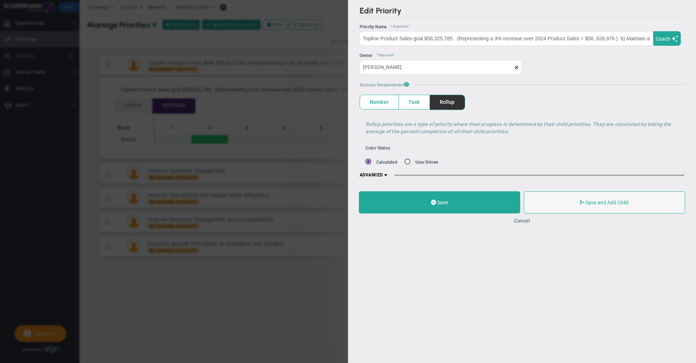
click at [523, 223] on button "Cancel" at bounding box center [522, 221] width 16 height 6
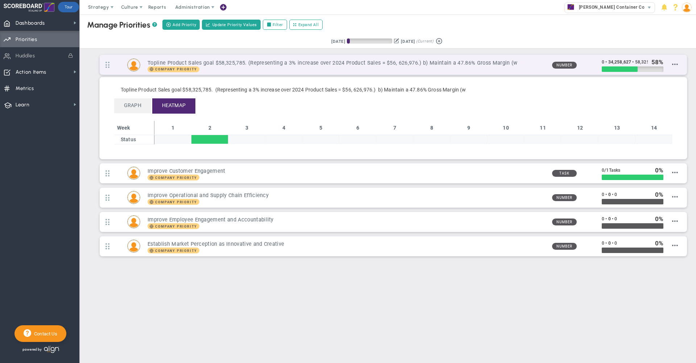
click at [371, 66] on h3 "Topline Product Sales goal $58,325,785. (Representing a 3% increase over 2024 P…" at bounding box center [347, 62] width 398 height 7
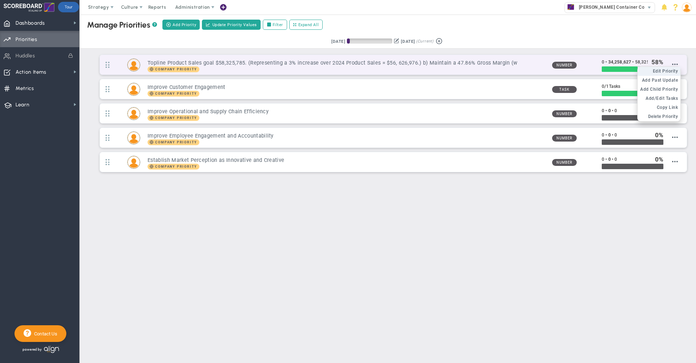
click at [667, 72] on span "Edit Priority" at bounding box center [665, 71] width 25 height 5
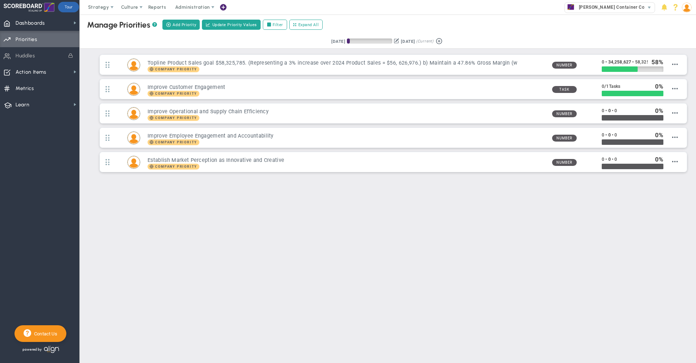
type input "Topline Product Sales goal $58,325,785. (Representing a 3% increase over 2024 P…"
type input "0"
type input "34,258,627"
type input "58,325,785"
radio input "true"
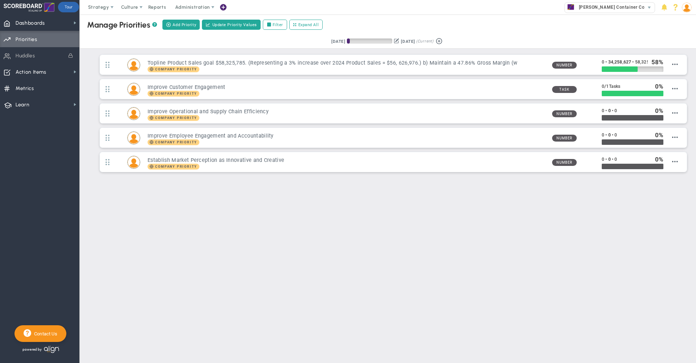
type input "Kathy Ziegler"
type input "0"
type input "34,258,627"
type input "58,325,785"
radio input "true"
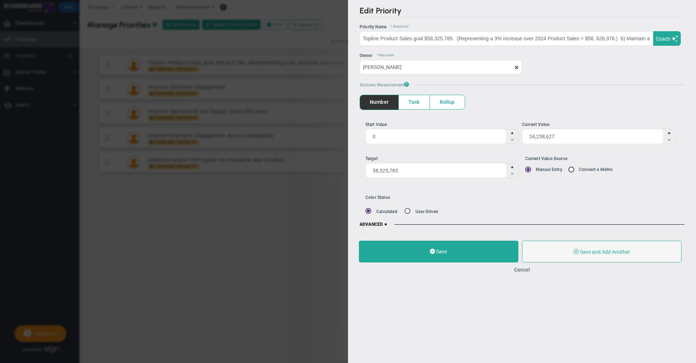
click at [445, 103] on span "Rollup" at bounding box center [447, 102] width 35 height 14
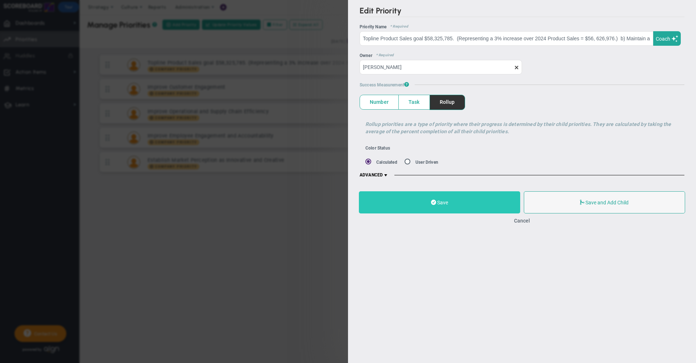
click at [461, 205] on button "Save" at bounding box center [439, 202] width 161 height 22
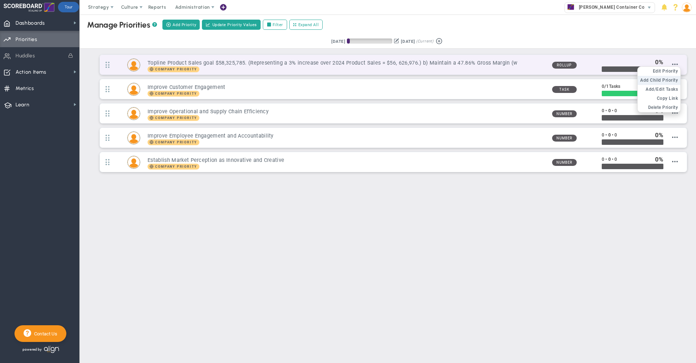
click at [665, 82] on span "Add Child Priority" at bounding box center [659, 80] width 38 height 5
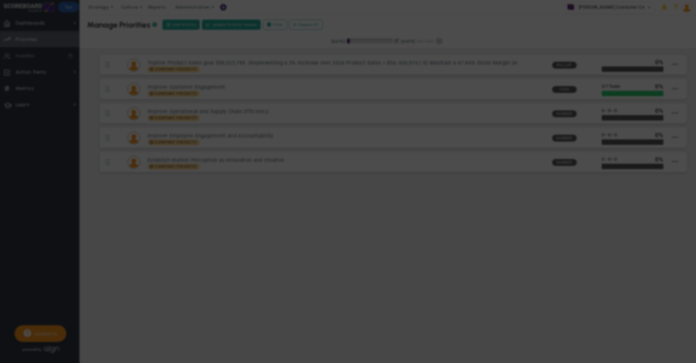
type input "0"
radio input "true"
type input "Mike Patel"
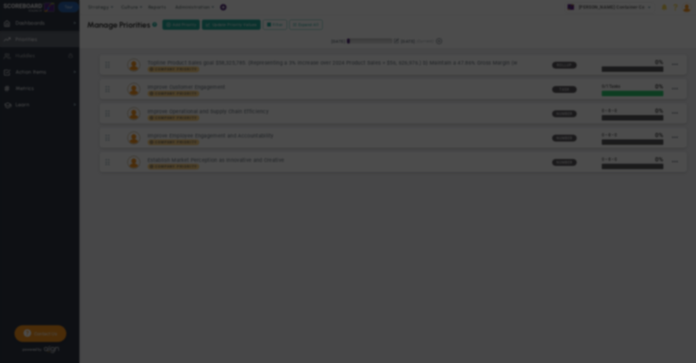
type input "0"
radio input "true"
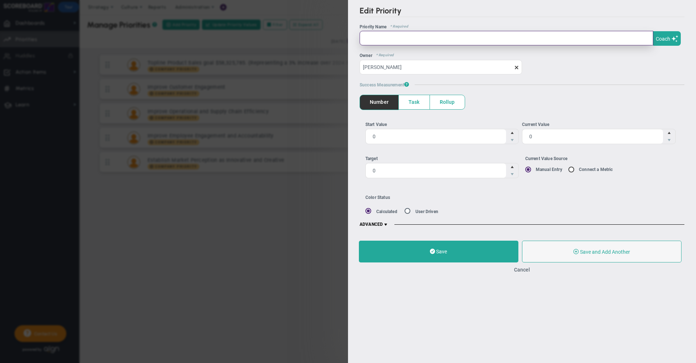
click at [426, 35] on input "text" at bounding box center [507, 38] width 294 height 15
click at [400, 42] on input "Example 1" at bounding box center [507, 38] width 294 height 15
click at [388, 33] on input "Example S" at bounding box center [507, 38] width 294 height 15
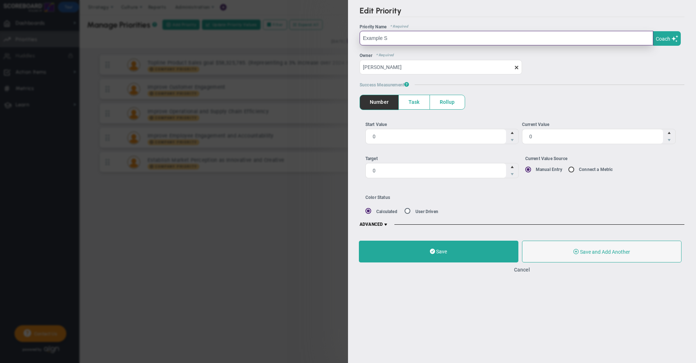
click at [388, 33] on input "Example S" at bounding box center [507, 38] width 294 height 15
type input "Sales Goal"
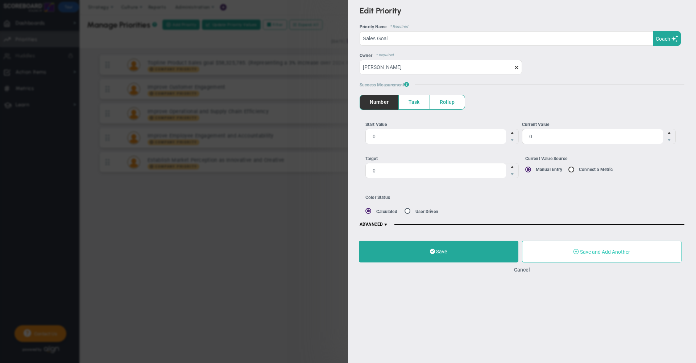
click at [608, 253] on span "Save and Add Another" at bounding box center [605, 252] width 50 height 6
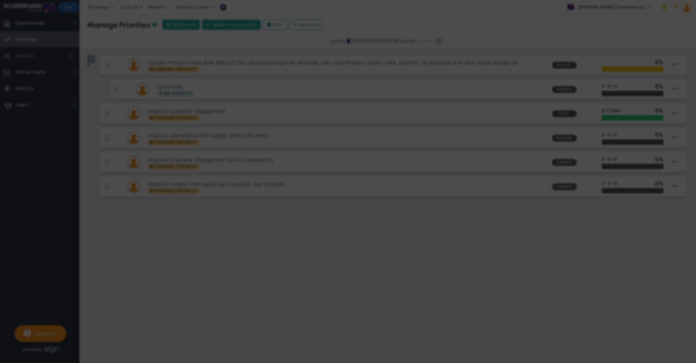
type input "0"
radio input "true"
type input "Mike Patel"
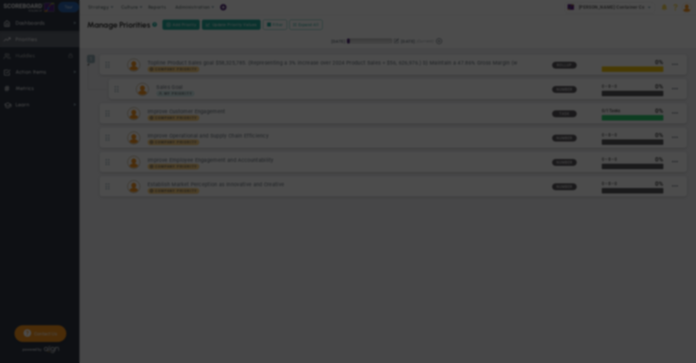
type input "0"
radio input "true"
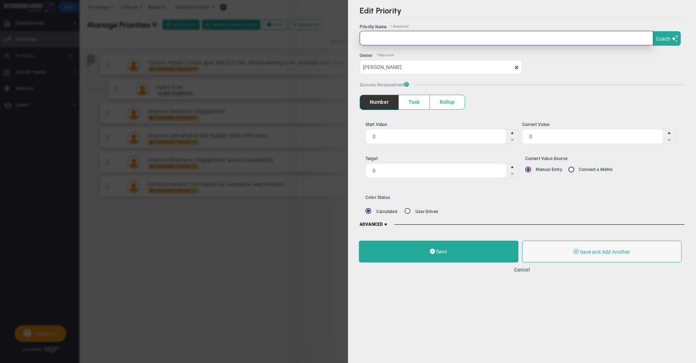
click at [443, 44] on input "text" at bounding box center [507, 38] width 294 height 15
type input "Margin"
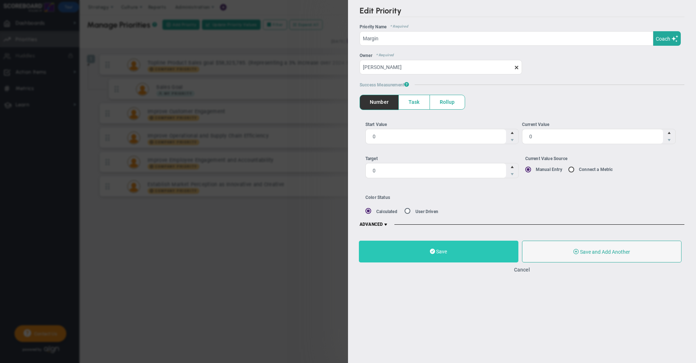
click at [443, 252] on span "Save" at bounding box center [441, 251] width 11 height 6
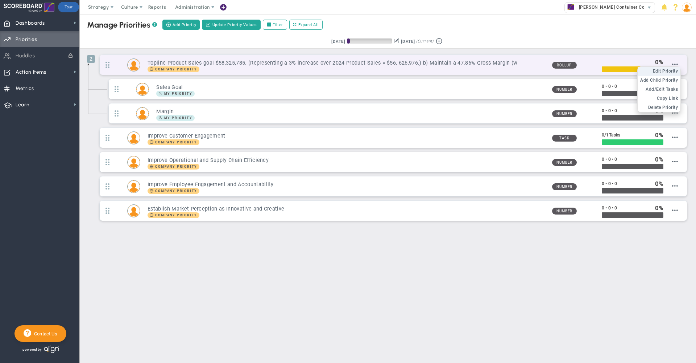
click at [670, 71] on span "Edit Priority" at bounding box center [665, 71] width 25 height 5
type input "Topline Product Sales goal $58,325,785. (Representing a 3% increase over 2024 P…"
type input "0"
type input "100"
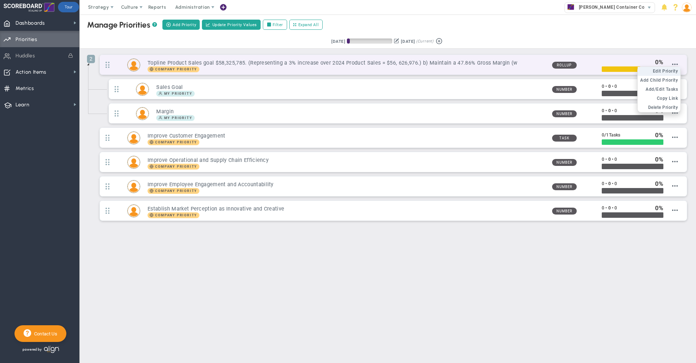
radio input "true"
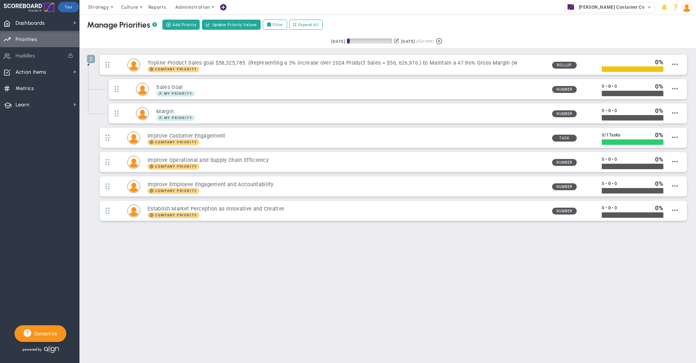
type input "Kathy Ziegler"
type input "0"
type input "100"
radio input "true"
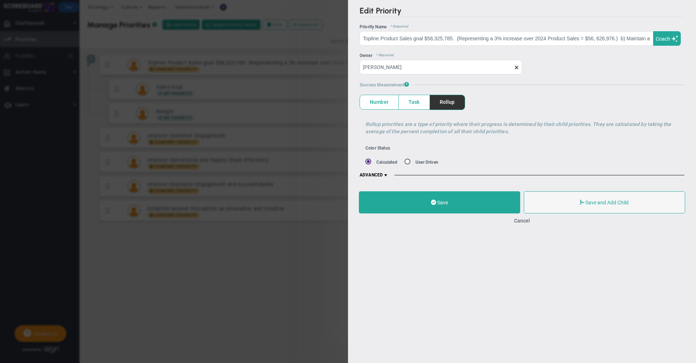
click at [375, 103] on span "Number" at bounding box center [379, 102] width 38 height 14
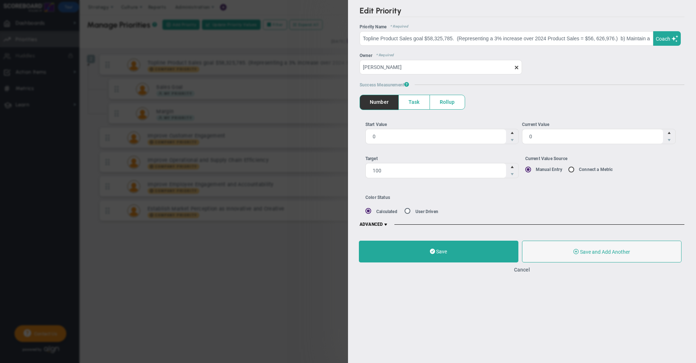
click at [450, 102] on span "Rollup" at bounding box center [447, 102] width 35 height 14
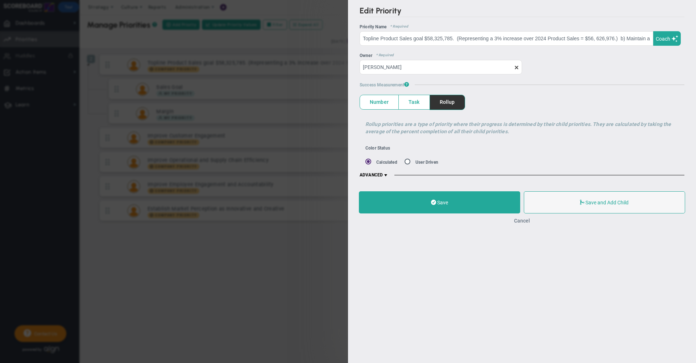
click at [523, 223] on button "Cancel" at bounding box center [522, 221] width 16 height 6
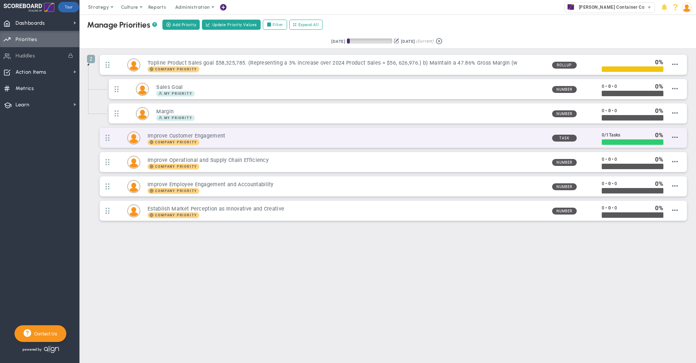
click at [334, 141] on div "Company Priority" at bounding box center [347, 142] width 398 height 6
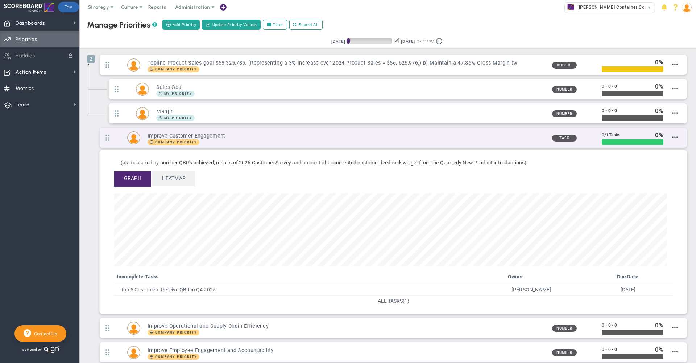
scroll to position [83, 553]
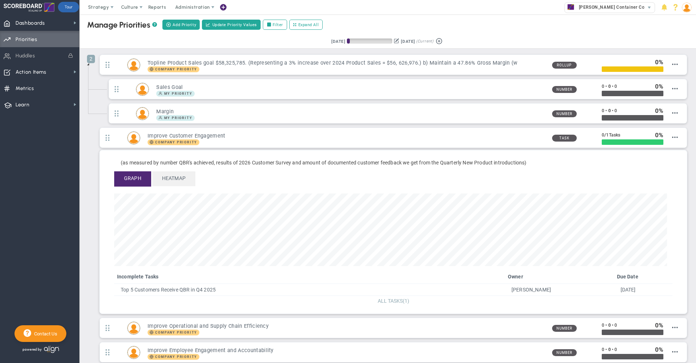
click at [392, 301] on span "ALL TASKS" at bounding box center [390, 301] width 25 height 6
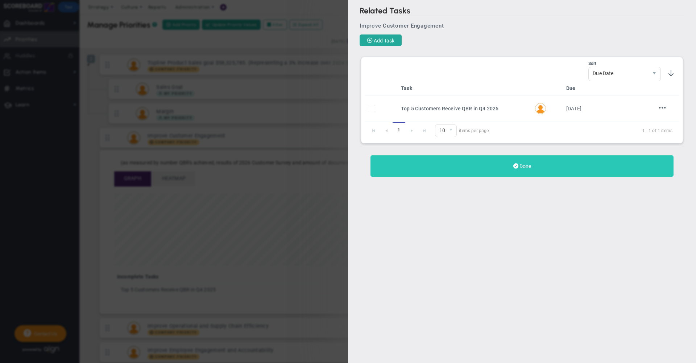
click at [490, 170] on button "Done" at bounding box center [522, 165] width 303 height 21
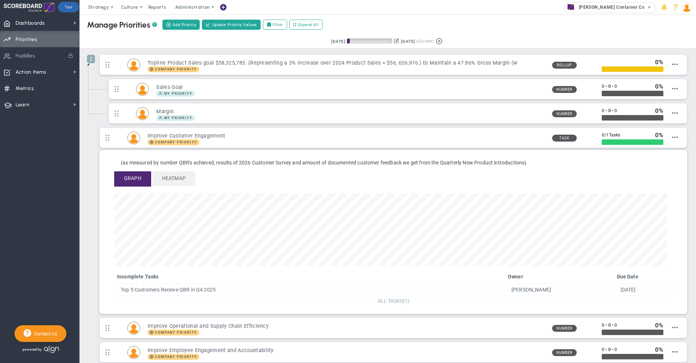
click at [387, 300] on span "ALL TASKS" at bounding box center [390, 301] width 25 height 6
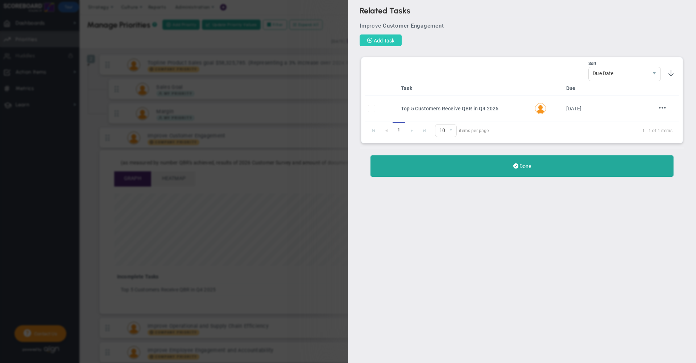
click at [388, 44] on span "Add Task" at bounding box center [384, 41] width 21 height 6
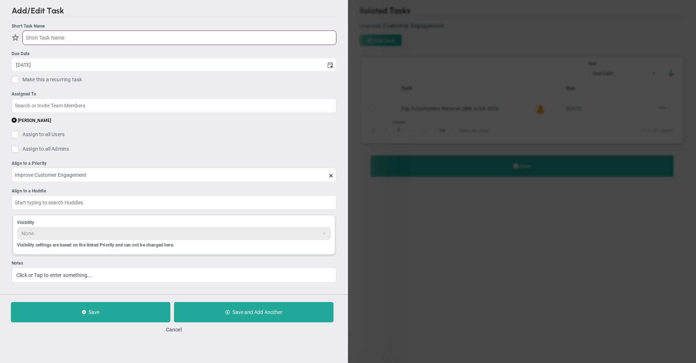
click at [81, 37] on input "text" at bounding box center [179, 37] width 314 height 15
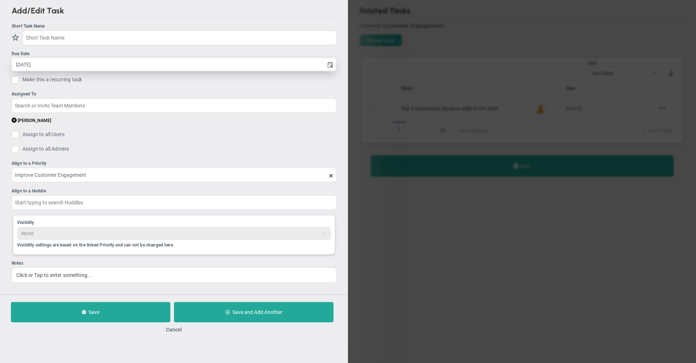
click at [89, 61] on input "8/18/2025" at bounding box center [168, 64] width 312 height 13
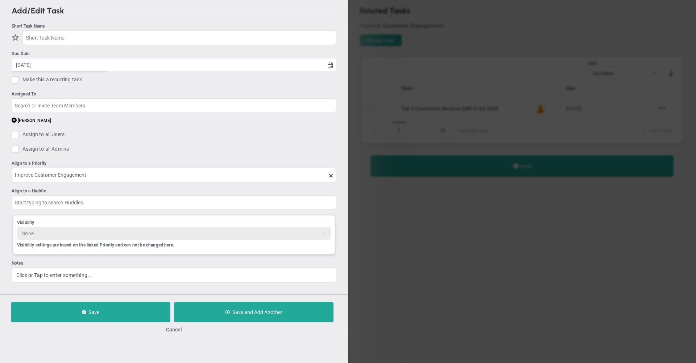
click at [140, 76] on ul "Short Task Name Due Date 8/18/2025 Make this a recurring task You are creating …" at bounding box center [174, 153] width 325 height 260
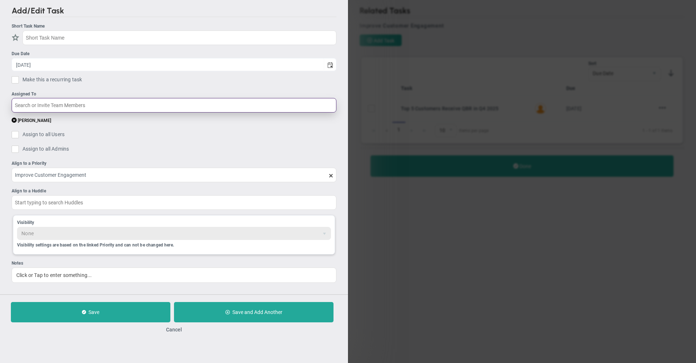
click at [73, 103] on input "text" at bounding box center [174, 105] width 325 height 15
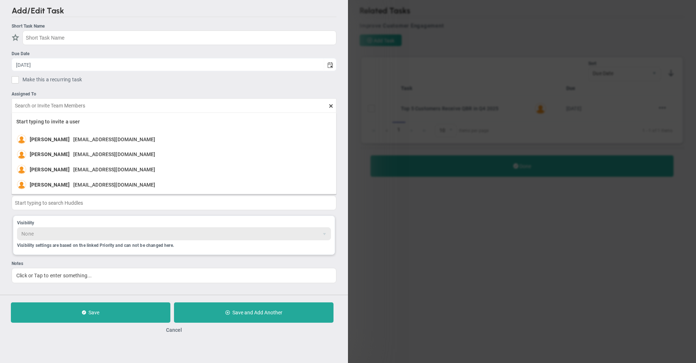
click at [138, 84] on ul "Short Task Name Due Date 8/18/2025 Make this a recurring task You are creating …" at bounding box center [174, 153] width 325 height 260
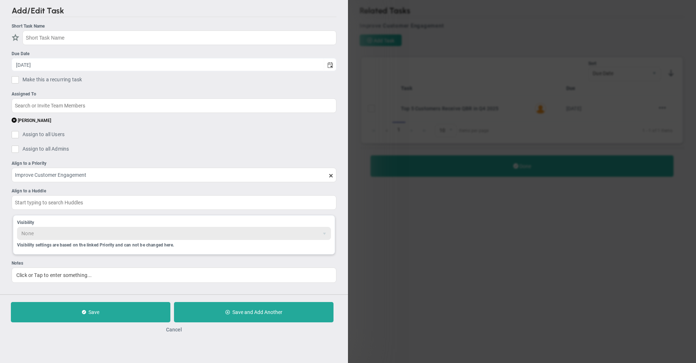
click at [175, 331] on button "Cancel" at bounding box center [174, 329] width 16 height 6
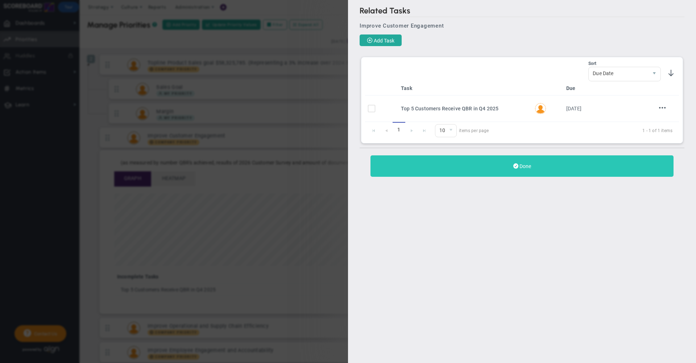
click at [531, 164] on button "Done" at bounding box center [522, 165] width 303 height 21
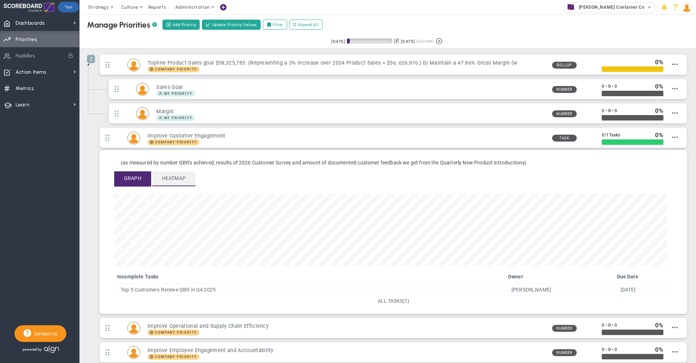
click at [179, 176] on span "Heatmap" at bounding box center [173, 178] width 43 height 14
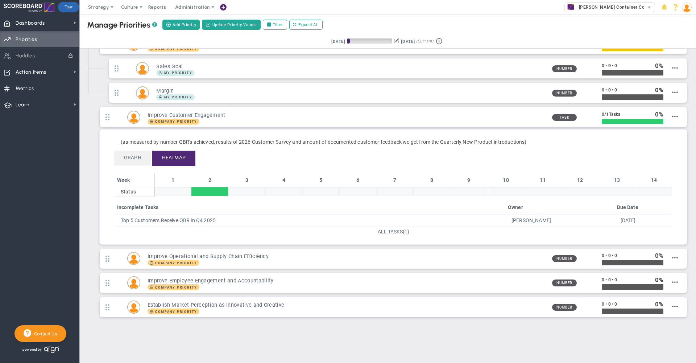
scroll to position [22, 0]
click at [135, 153] on span "Graph" at bounding box center [132, 157] width 37 height 14
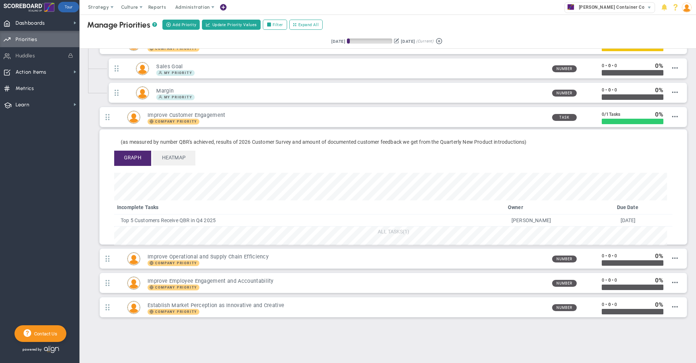
scroll to position [362511, 362042]
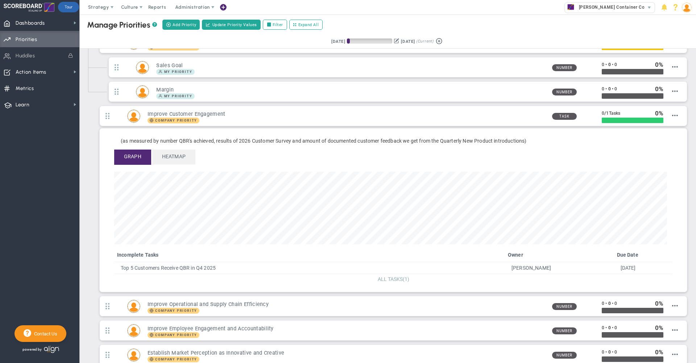
click at [389, 278] on span "ALL TASKS" at bounding box center [390, 279] width 25 height 6
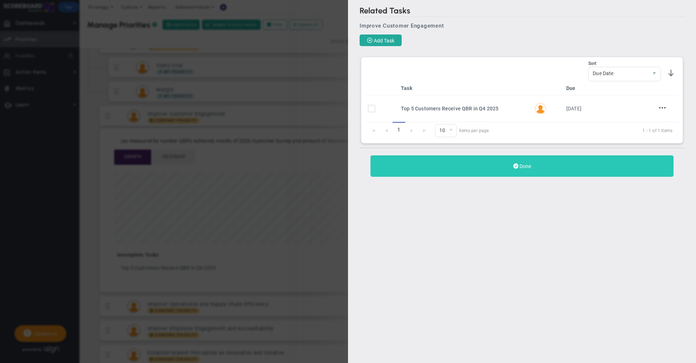
click at [523, 165] on span "Done" at bounding box center [526, 166] width 12 height 6
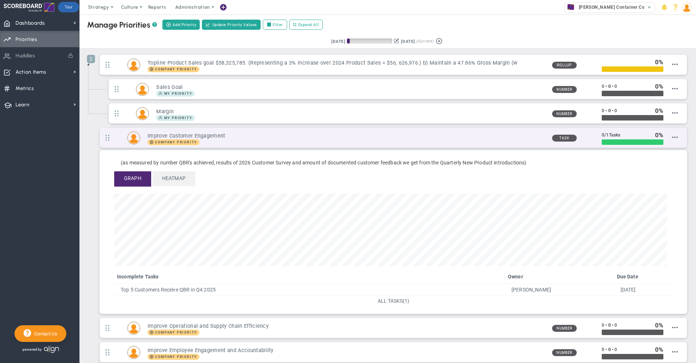
click at [479, 138] on h3 "Improve Customer Engagement" at bounding box center [347, 135] width 398 height 7
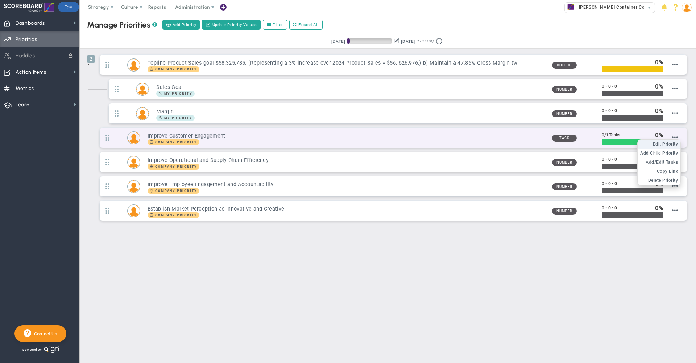
click at [670, 145] on span "Edit Priority" at bounding box center [665, 143] width 25 height 5
type input "Improve Customer Engagement"
type input "0"
type input "1"
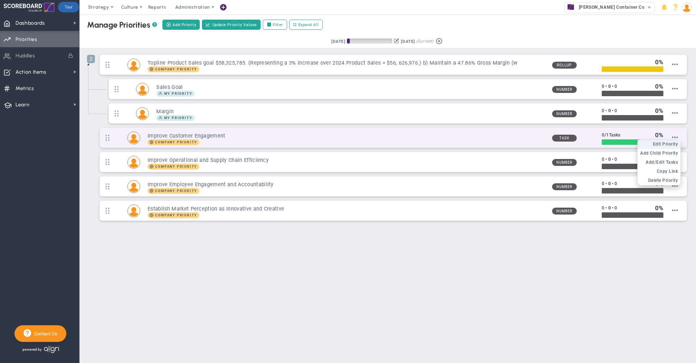
radio input "true"
type input "Terra Boldt"
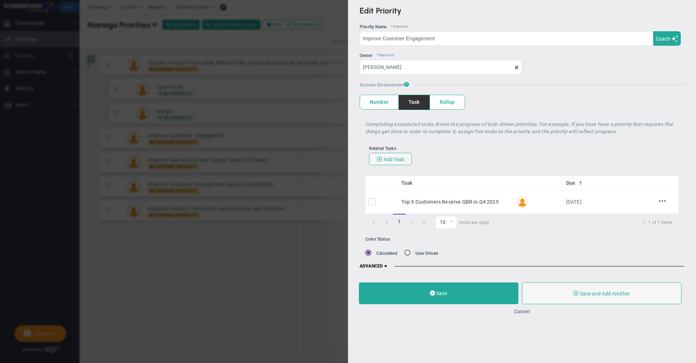
click at [525, 311] on button "Cancel" at bounding box center [522, 311] width 16 height 6
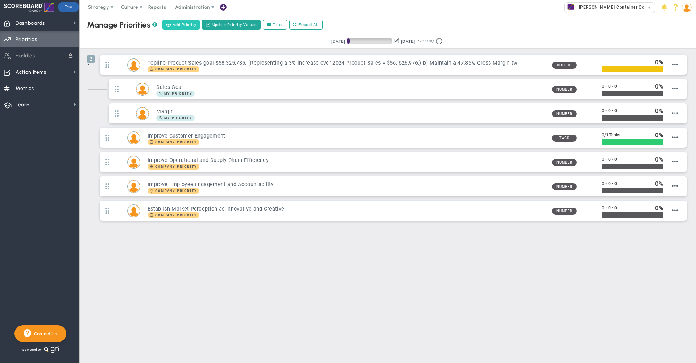
click at [181, 24] on span "Add Priority" at bounding box center [185, 25] width 24 height 6
type input "0"
radio input "true"
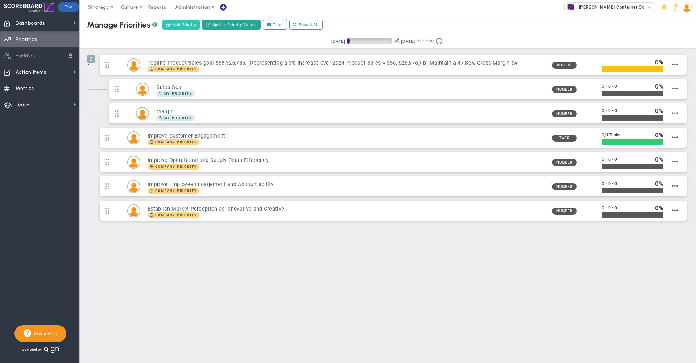
type input "Mike Patel"
type input "0"
radio input "true"
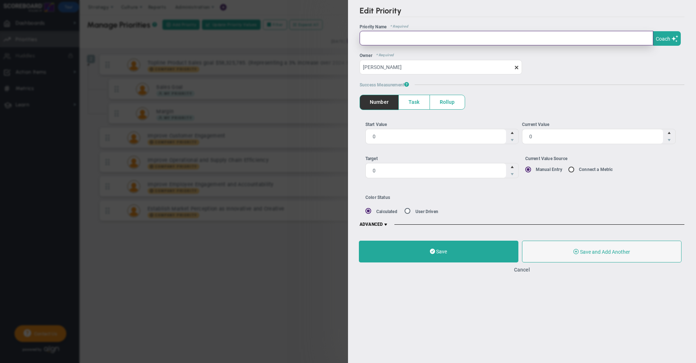
click at [419, 40] on input "text" at bounding box center [507, 38] width 294 height 15
click at [666, 31] on span "Alex's Goal to Increase Revenue by 10% Coach Coach" at bounding box center [522, 37] width 325 height 16
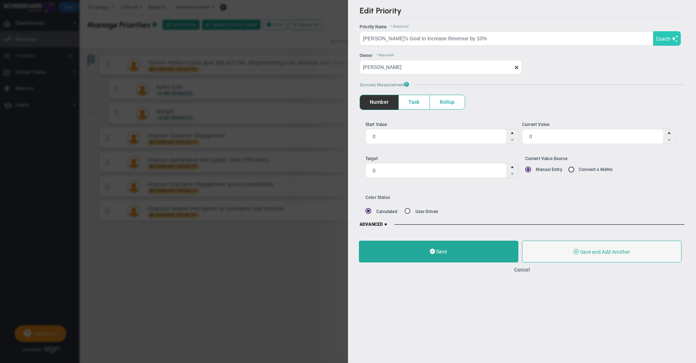
click at [665, 37] on span "Coach" at bounding box center [663, 39] width 15 height 6
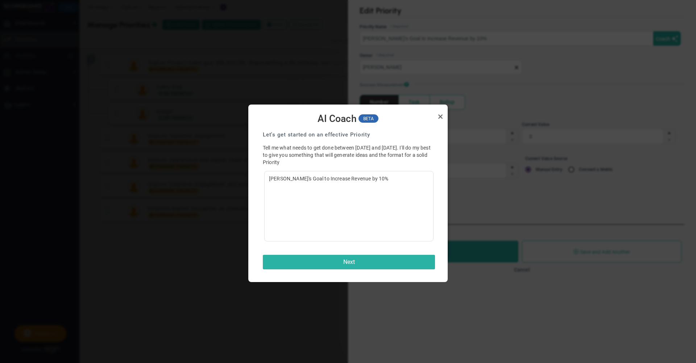
click at [351, 259] on button "Next" at bounding box center [349, 262] width 172 height 15
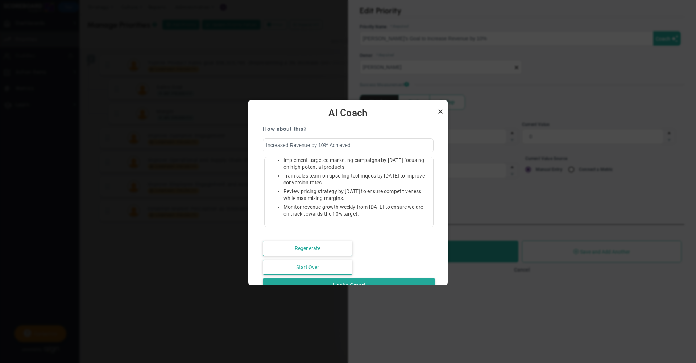
click at [439, 111] on link "Close" at bounding box center [440, 111] width 9 height 9
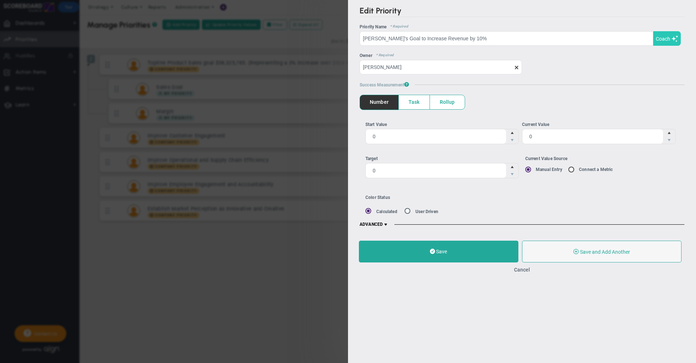
click at [668, 37] on span "Coach" at bounding box center [663, 39] width 15 height 6
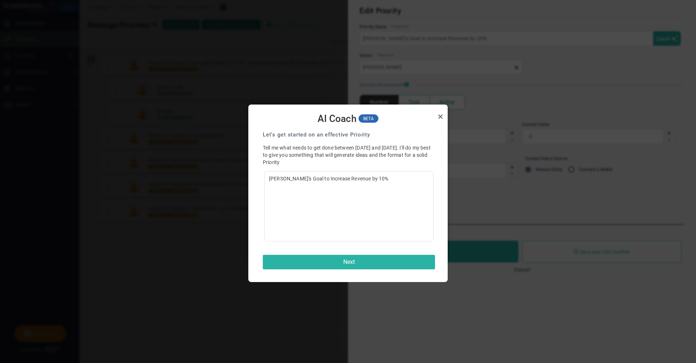
click at [355, 260] on button "Next" at bounding box center [349, 262] width 172 height 15
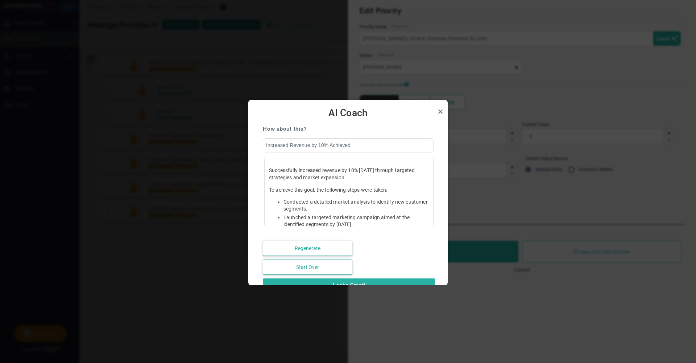
click at [399, 282] on button "Looks Great!" at bounding box center [349, 285] width 172 height 15
type input "Increased Revenue by 10% Achieved"
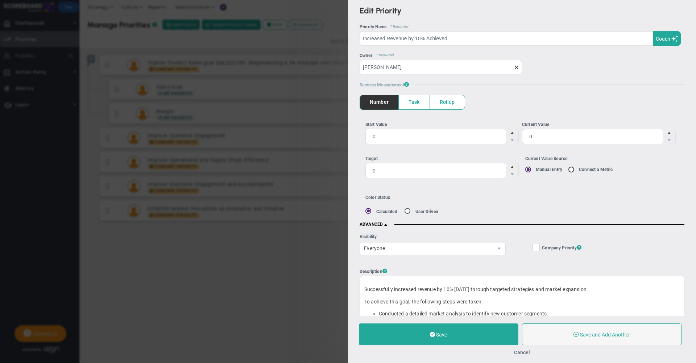
click at [411, 105] on span "Task" at bounding box center [414, 102] width 31 height 14
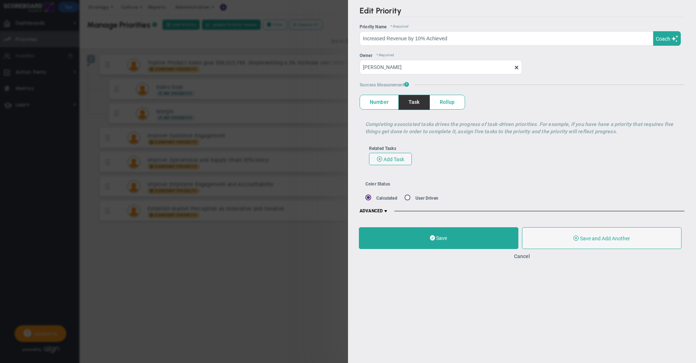
click at [387, 212] on span at bounding box center [386, 211] width 6 height 6
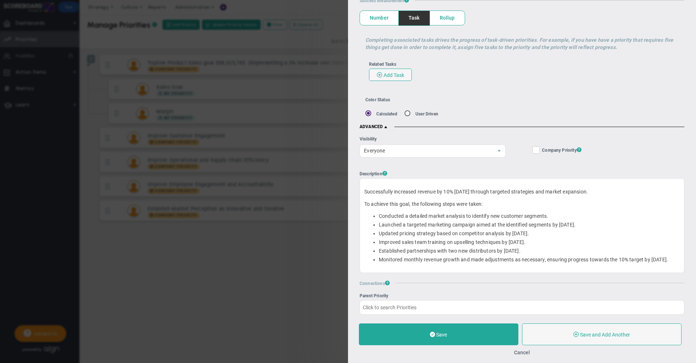
scroll to position [83, 0]
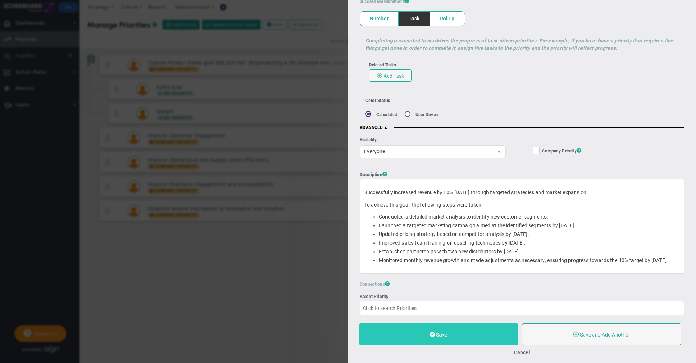
click at [485, 332] on button "Save" at bounding box center [439, 334] width 160 height 22
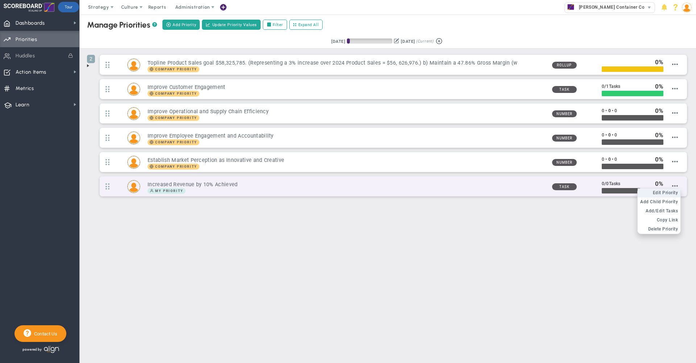
click at [661, 194] on span "Edit Priority" at bounding box center [665, 192] width 25 height 5
type input "Increased Revenue by 10% Achieved"
type input "0"
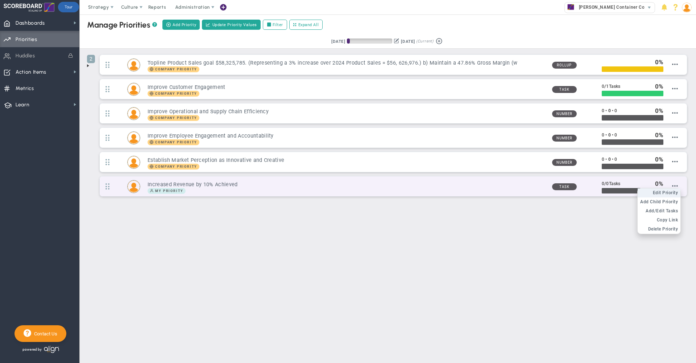
radio input "true"
type input "Mike Patel"
type input "0"
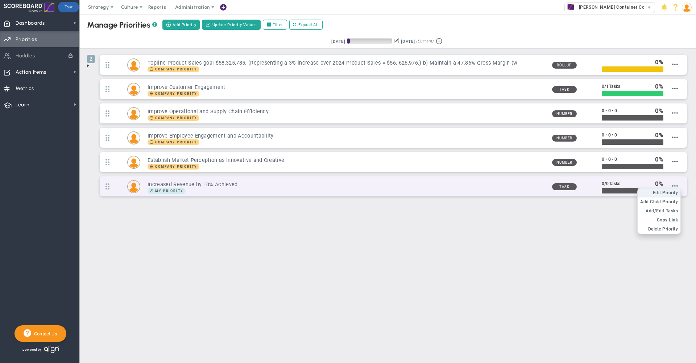
radio input "true"
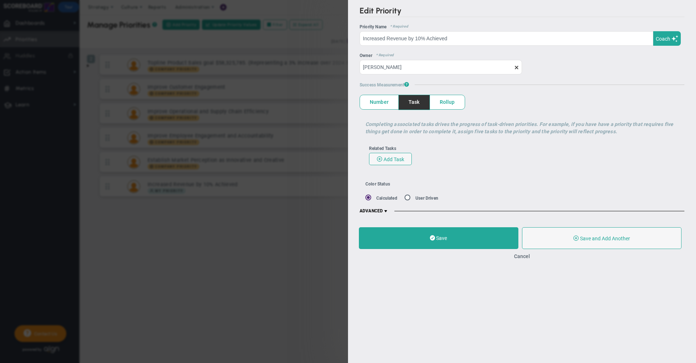
click at [386, 211] on span at bounding box center [386, 211] width 6 height 6
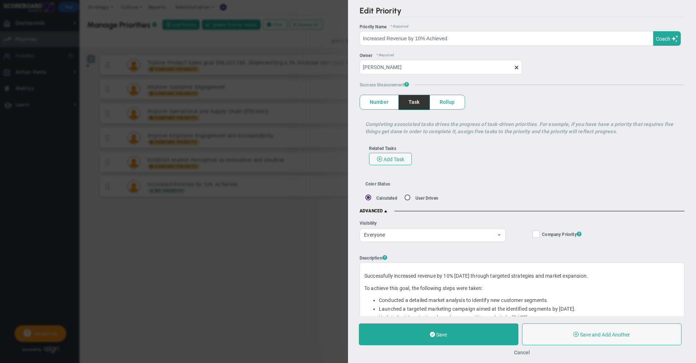
click at [523, 354] on button "Cancel" at bounding box center [522, 352] width 16 height 6
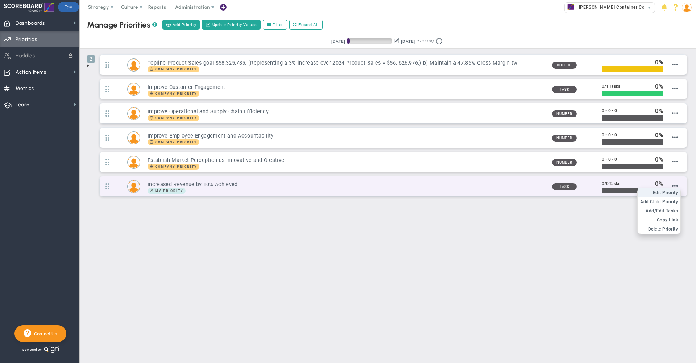
click at [667, 194] on span "Edit Priority" at bounding box center [665, 192] width 25 height 5
type input "Increased Revenue by 10% Achieved"
type input "0"
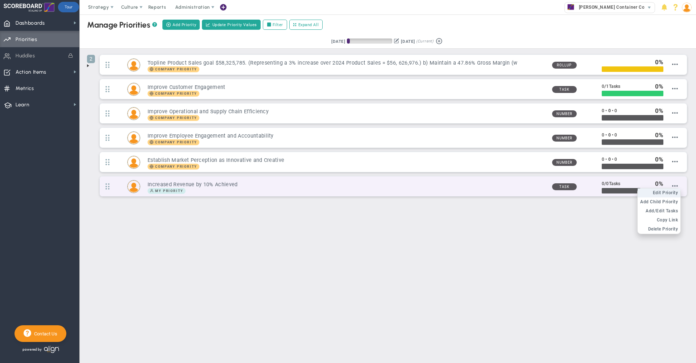
radio input "true"
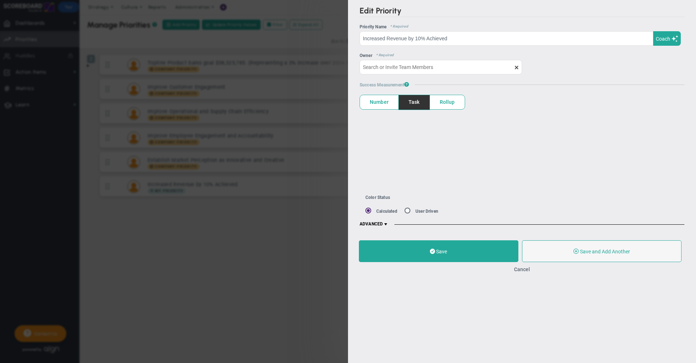
type input "Mike Patel"
type input "0"
radio input "true"
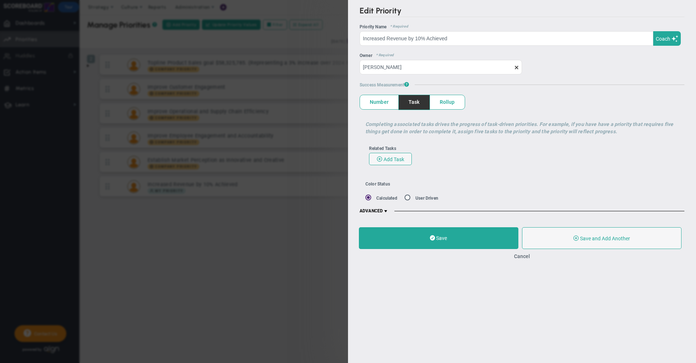
click at [388, 211] on span at bounding box center [386, 211] width 6 height 6
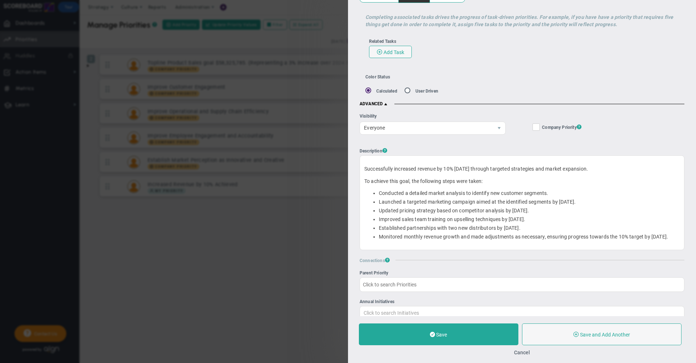
scroll to position [120, 0]
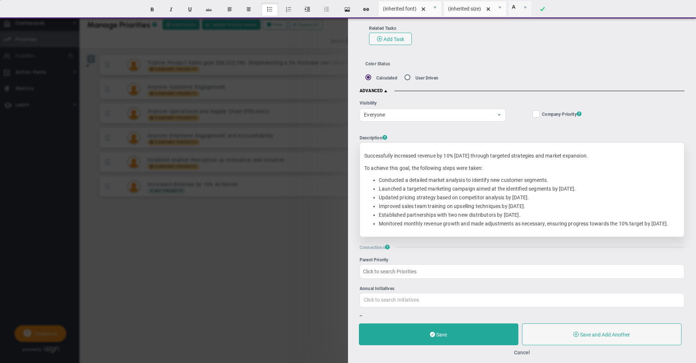
drag, startPoint x: 442, startPoint y: 235, endPoint x: 374, endPoint y: 175, distance: 90.4
click at [374, 175] on div "Successfully increased revenue by 10% in three months through targeted strategi…" at bounding box center [522, 189] width 325 height 95
click at [515, 133] on div "Visibility Everyone 1 Company Objective ? Company Priority ? 0 ? ?" at bounding box center [522, 236] width 325 height 285
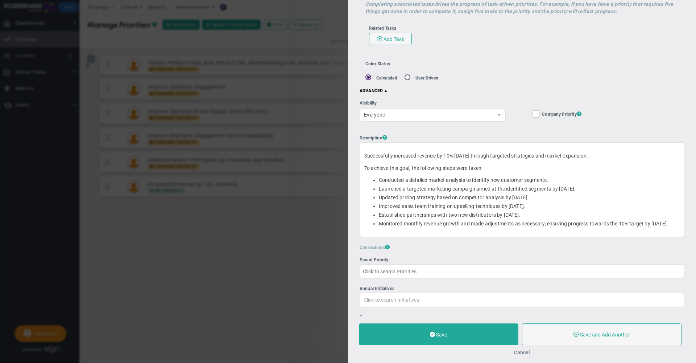
click at [522, 352] on button "Cancel" at bounding box center [522, 352] width 16 height 6
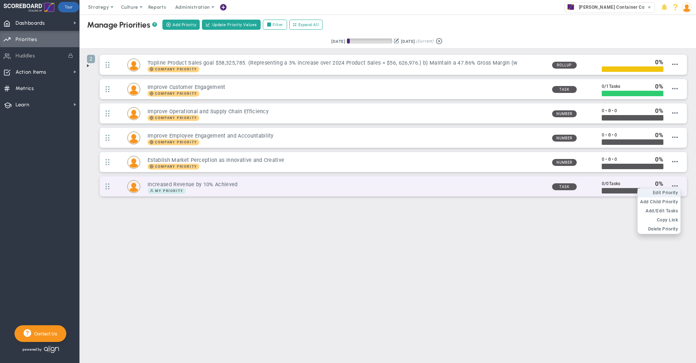
click at [666, 194] on span "Edit Priority" at bounding box center [665, 192] width 25 height 5
type input "Increased Revenue by 10% Achieved"
type input "0"
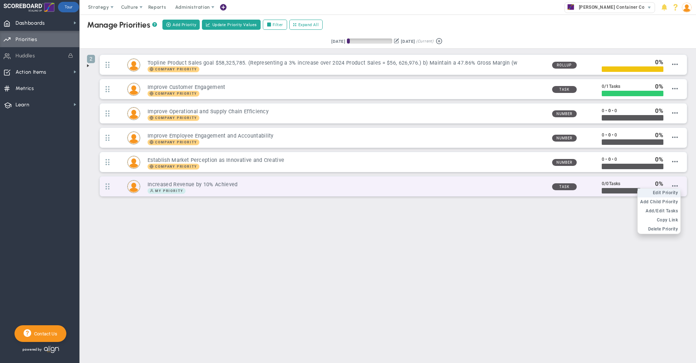
radio input "true"
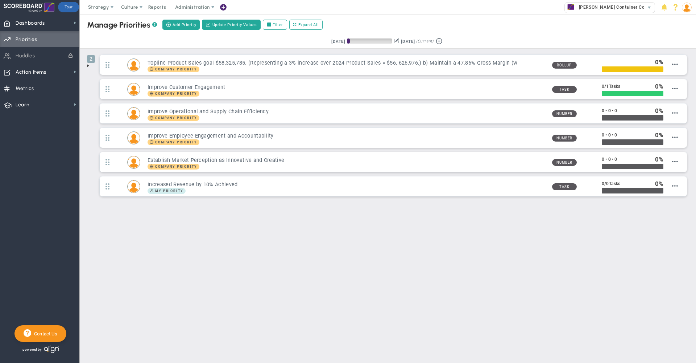
type input "Mike Patel"
type input "0"
radio input "true"
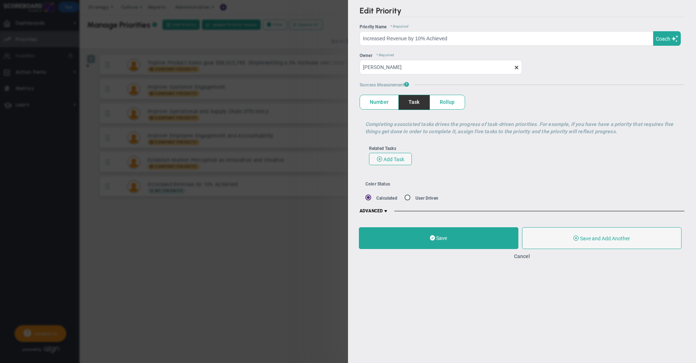
click at [386, 212] on span at bounding box center [386, 211] width 6 height 6
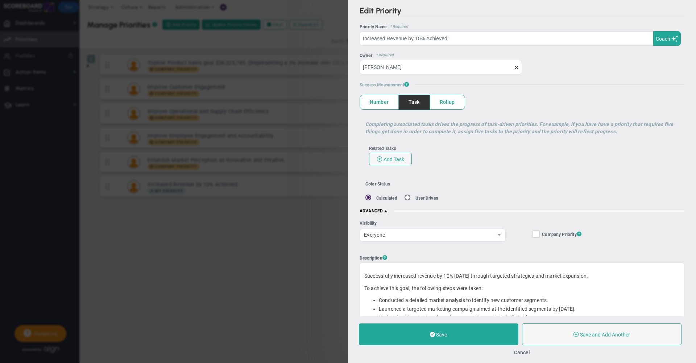
click at [377, 103] on span "Number" at bounding box center [379, 102] width 38 height 14
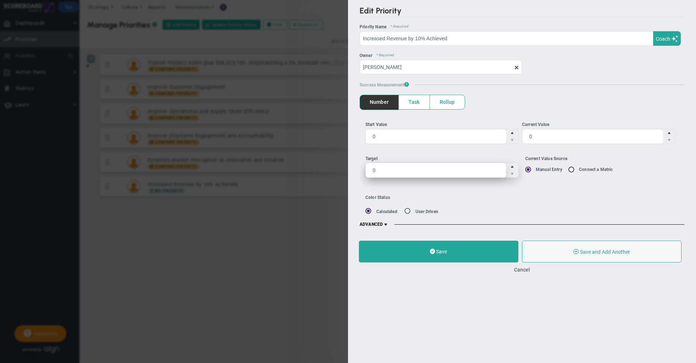
click at [389, 175] on span "0 0" at bounding box center [442, 169] width 154 height 15
click at [389, 175] on input "0" at bounding box center [436, 170] width 141 height 15
type input "10"
click at [384, 224] on span at bounding box center [386, 225] width 6 height 6
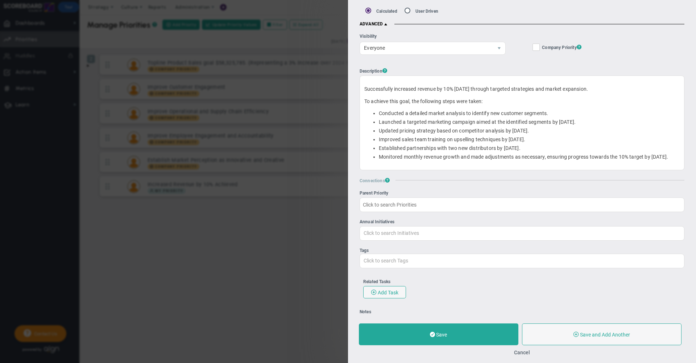
scroll to position [230, 0]
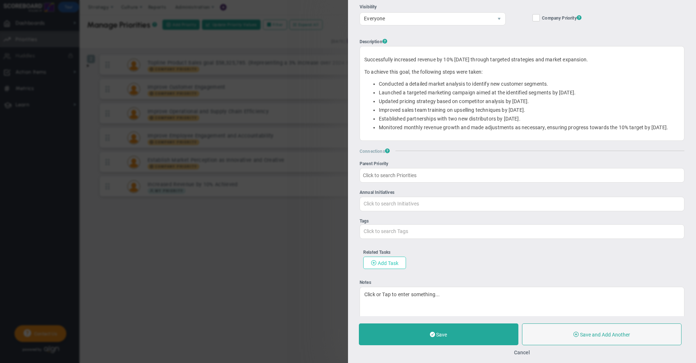
click at [389, 266] on span "Add Task" at bounding box center [388, 263] width 21 height 6
checkbox input "false"
type input "8/18/2025"
checkbox input "false"
type input "Increased Revenue by 10% Achieved"
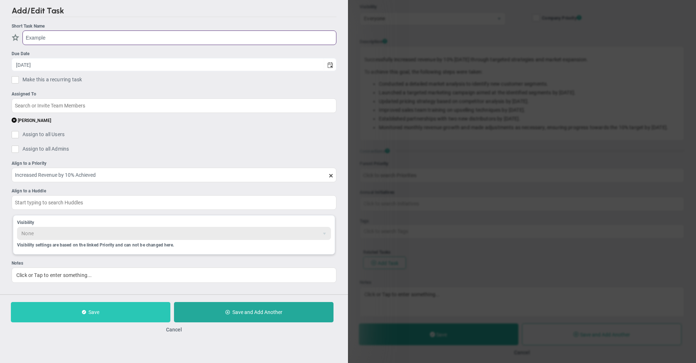
type input "Example"
click at [121, 310] on button "Save" at bounding box center [91, 312] width 160 height 20
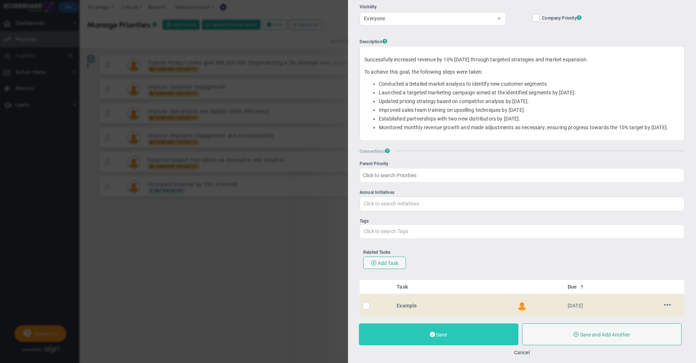
click at [449, 333] on button "Save" at bounding box center [439, 334] width 160 height 22
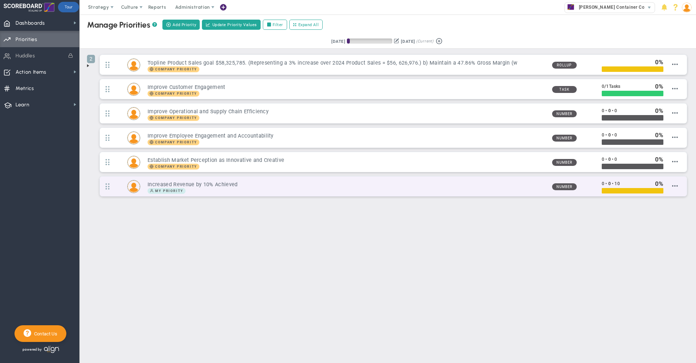
click at [347, 182] on h3 "Increased Revenue by 10% Achieved" at bounding box center [347, 184] width 398 height 7
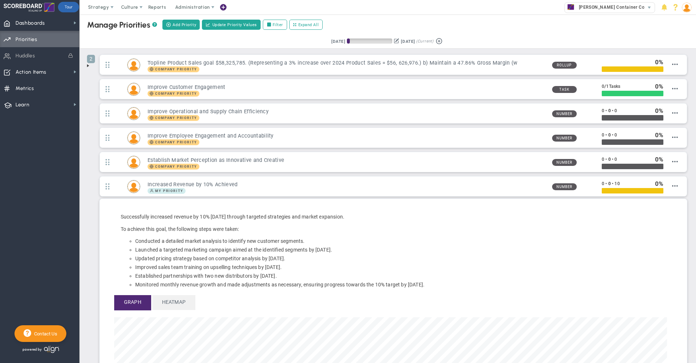
click at [88, 66] on span at bounding box center [88, 66] width 6 height 6
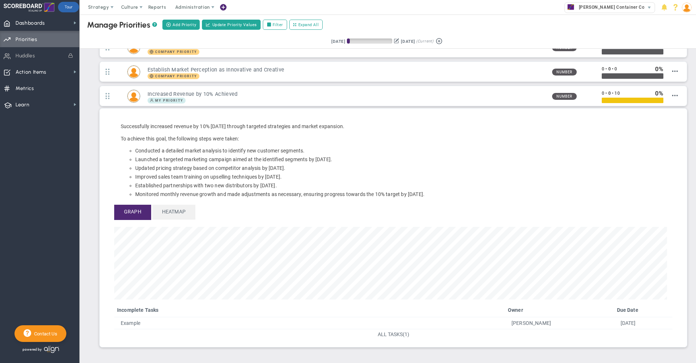
scroll to position [138, 0]
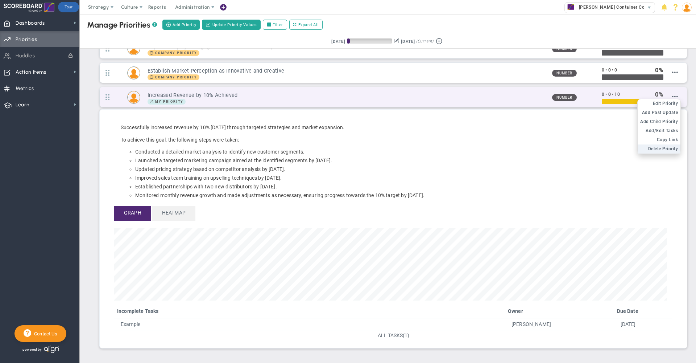
click at [658, 150] on span "Delete Priority" at bounding box center [663, 148] width 30 height 5
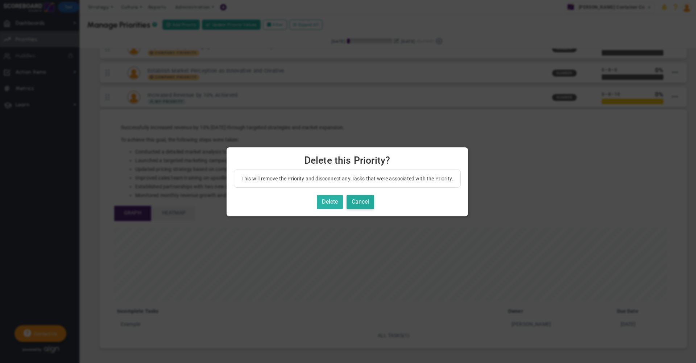
click at [331, 200] on button "Delete" at bounding box center [330, 202] width 26 height 14
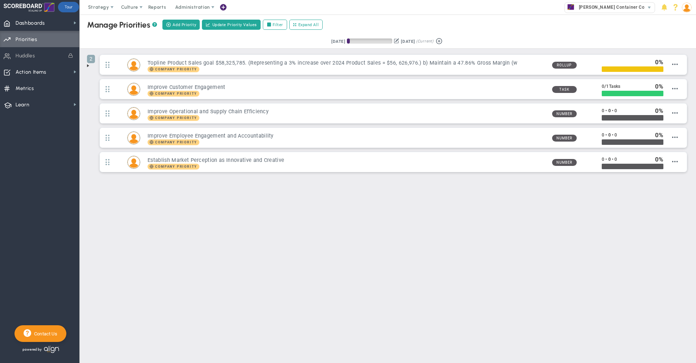
scroll to position [0, 0]
click at [52, 22] on span "Dashboards Dashboards" at bounding box center [39, 23] width 79 height 16
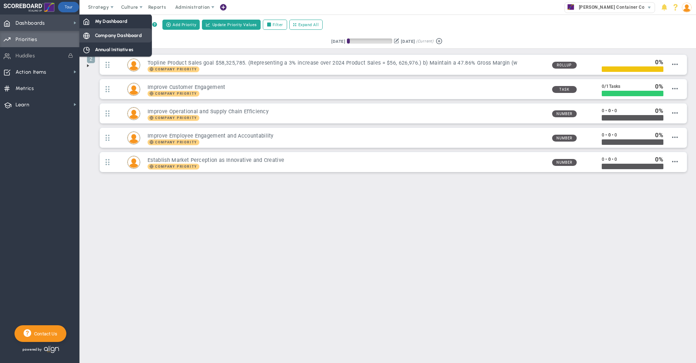
click at [104, 33] on span "Company Dashboard" at bounding box center [118, 35] width 47 height 7
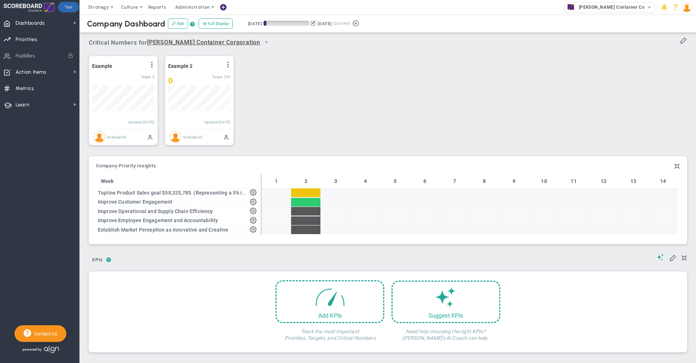
scroll to position [25, 62]
click at [44, 23] on span "Dashboards" at bounding box center [30, 23] width 29 height 15
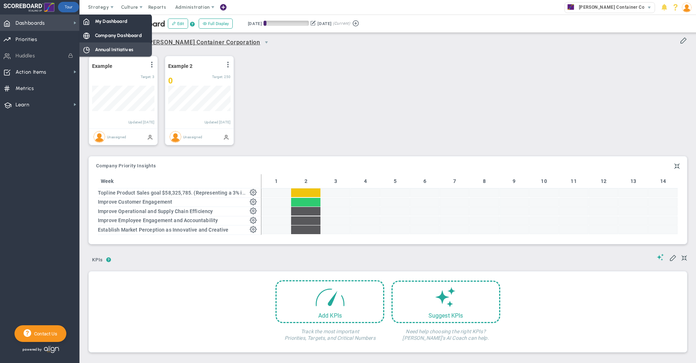
click at [116, 49] on span "Annual Initiatives" at bounding box center [114, 49] width 38 height 7
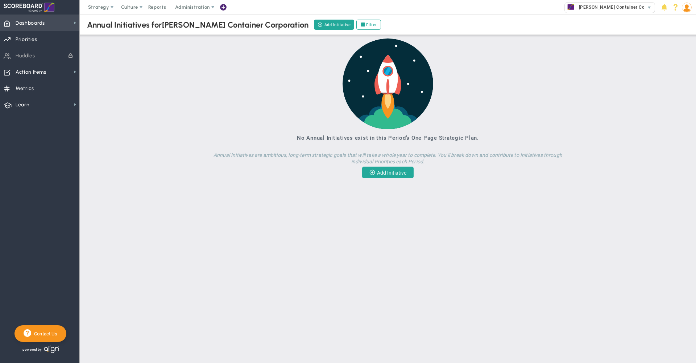
click at [55, 24] on span "Dashboards Dashboards" at bounding box center [39, 23] width 79 height 16
click at [44, 35] on span "Priorities OKR Tree Priorities OKRs" at bounding box center [39, 39] width 79 height 16
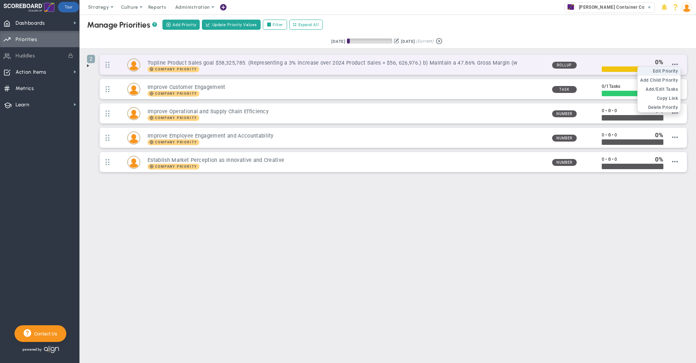
click at [670, 71] on span "Edit Priority" at bounding box center [665, 71] width 25 height 5
type input "Topline Product Sales goal $58,325,785. (Representing a 3% increase over 2024 P…"
type input "0"
type input "100"
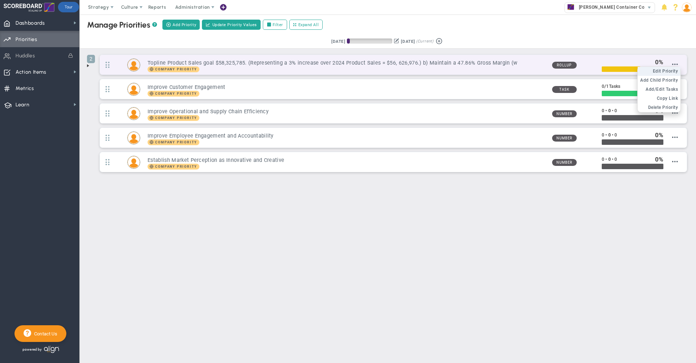
radio input "true"
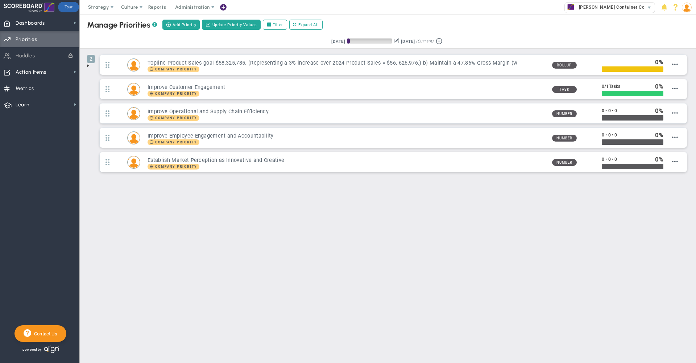
type input "Kathy Ziegler"
type input "0"
type input "100"
radio input "true"
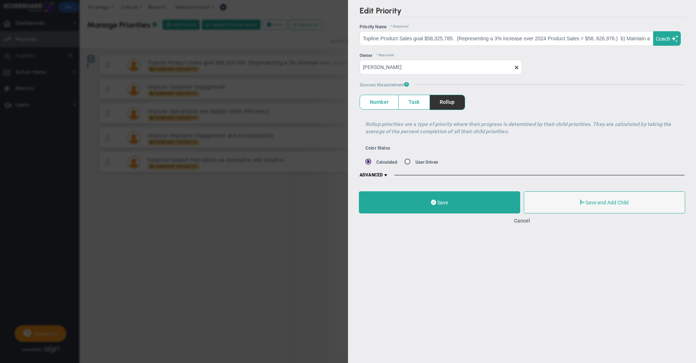
click at [386, 175] on span at bounding box center [386, 175] width 6 height 6
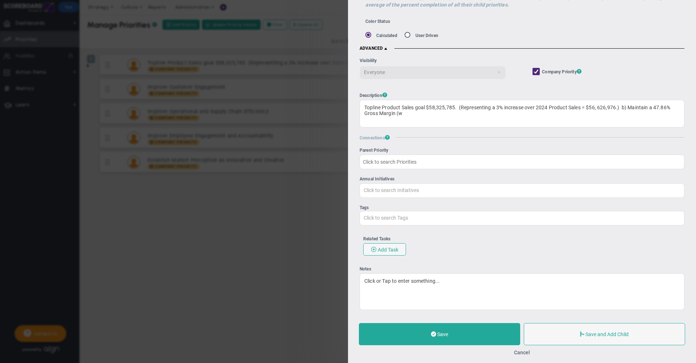
scroll to position [137, 0]
click at [520, 351] on button "Cancel" at bounding box center [522, 352] width 16 height 6
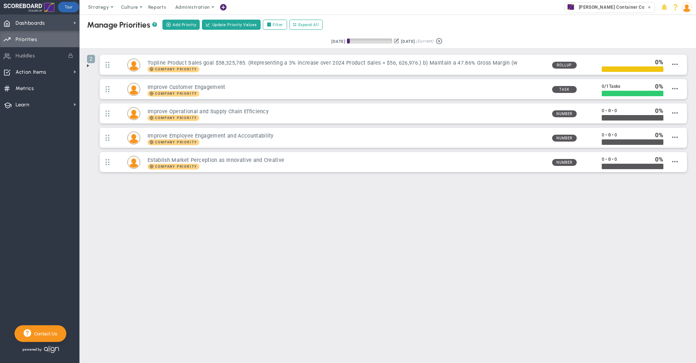
click at [58, 27] on span "Dashboards Dashboards" at bounding box center [39, 23] width 79 height 16
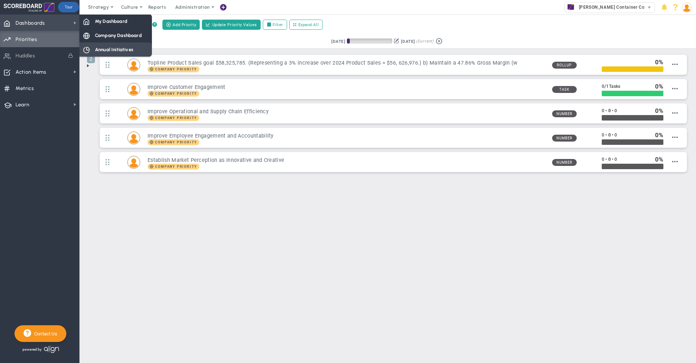
click at [112, 51] on span "Annual Initiatives" at bounding box center [114, 49] width 38 height 7
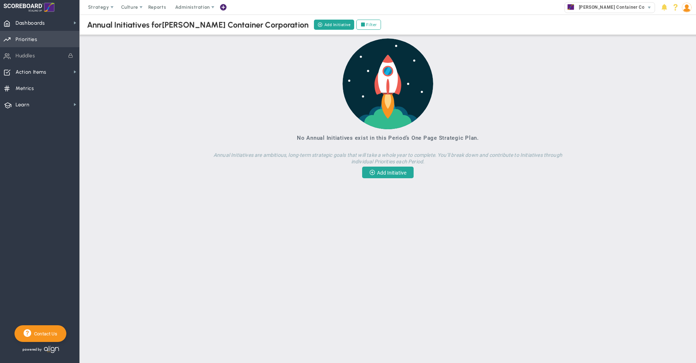
click at [36, 36] on span "Priorities" at bounding box center [27, 39] width 22 height 15
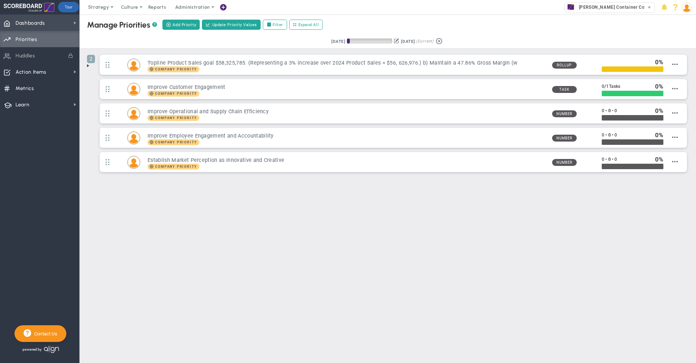
click at [38, 20] on span "Dashboards" at bounding box center [30, 23] width 29 height 15
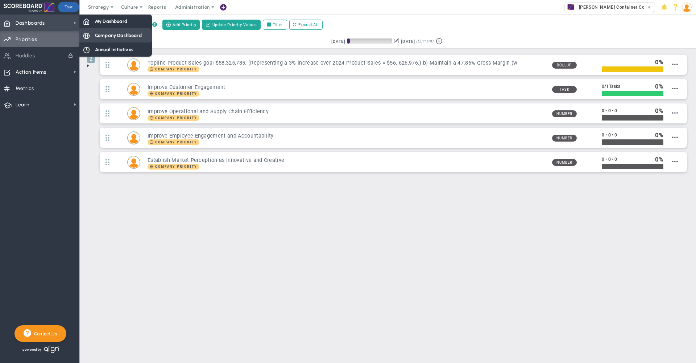
click at [107, 38] on span "Company Dashboard" at bounding box center [118, 35] width 47 height 7
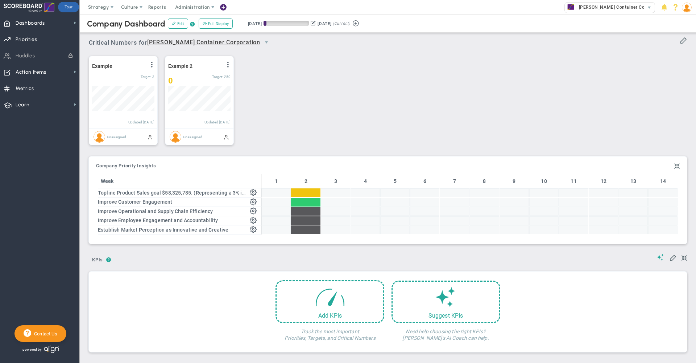
scroll to position [25, 62]
click at [96, 11] on span "Strategy" at bounding box center [99, 7] width 33 height 15
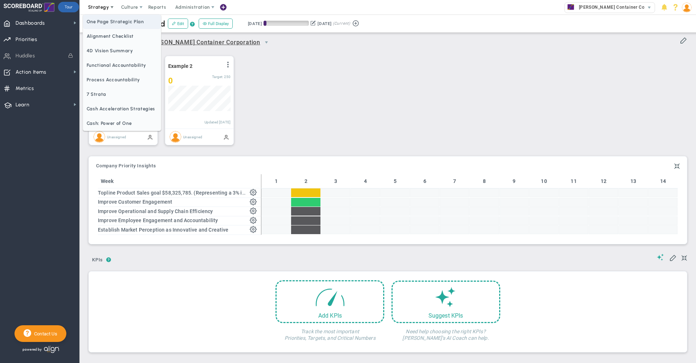
click at [107, 24] on span "One Page Strategic Plan" at bounding box center [122, 22] width 78 height 15
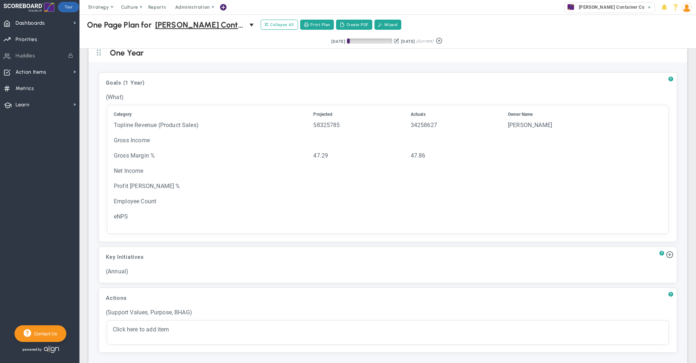
scroll to position [508, 0]
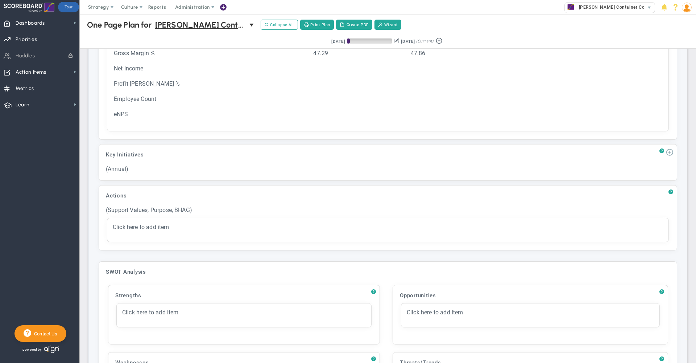
click at [666, 153] on span at bounding box center [669, 151] width 7 height 7
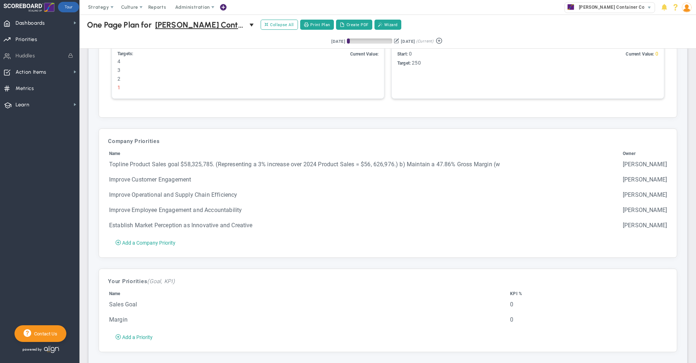
scroll to position [1096, 0]
click at [155, 244] on span "Add a Company Priority" at bounding box center [148, 243] width 53 height 6
type input "0"
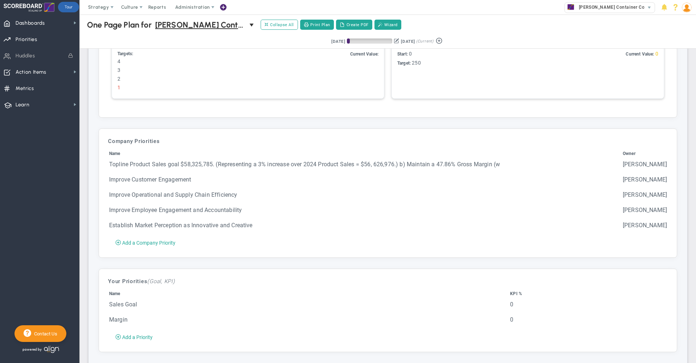
radio input "true"
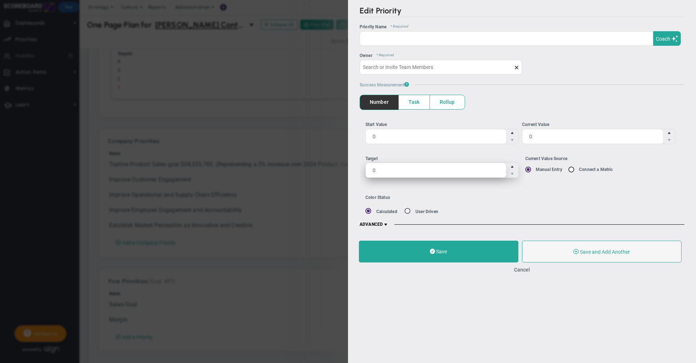
type input "Mike Patel"
type input "0"
radio input "true"
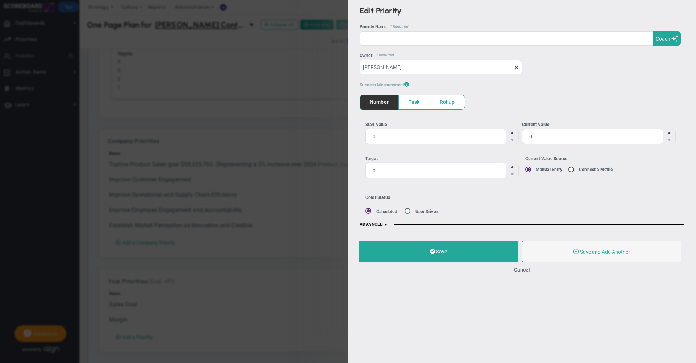
click at [388, 225] on span at bounding box center [386, 225] width 6 height 6
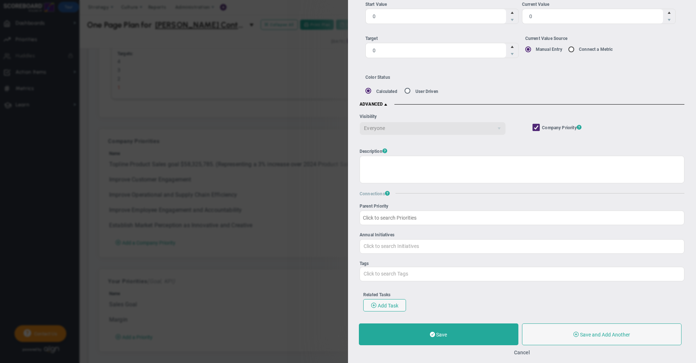
scroll to position [160, 0]
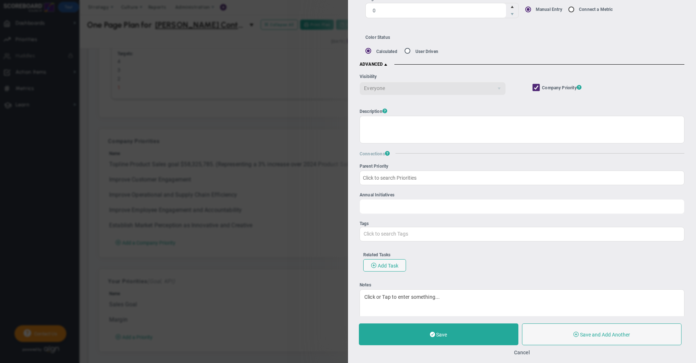
click at [390, 212] on input "Annual Initiatives Click to search Initiatives" at bounding box center [522, 205] width 324 height 13
type input "Click to search Initiatives"
click at [523, 352] on button "Cancel" at bounding box center [522, 352] width 16 height 6
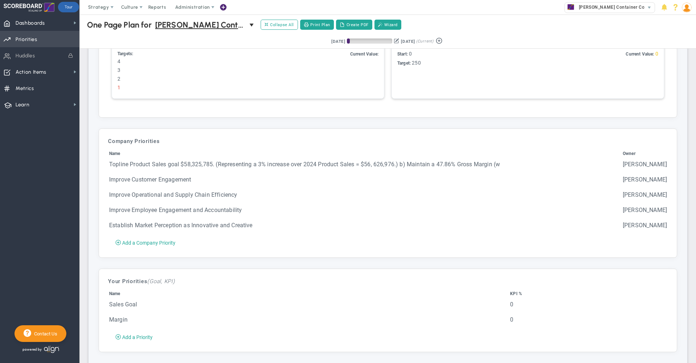
click at [17, 37] on span "Priorities" at bounding box center [27, 39] width 22 height 15
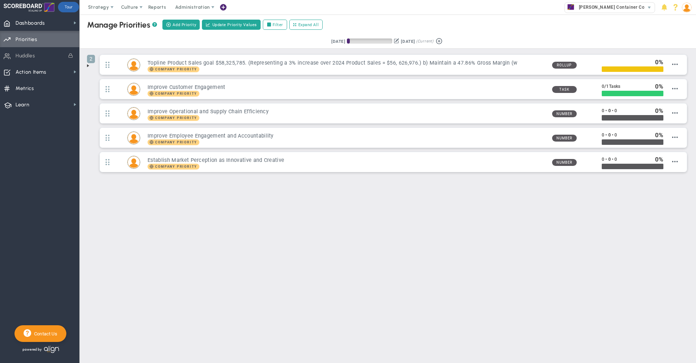
click at [395, 42] on button at bounding box center [396, 41] width 5 height 8
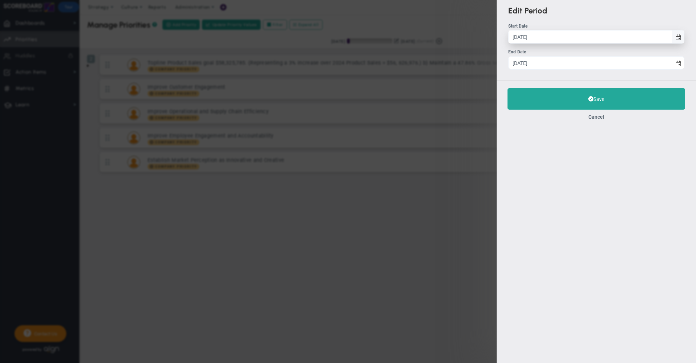
click at [677, 37] on span "select" at bounding box center [679, 37] width 6 height 6
click at [672, 37] on input "8/12/2025" at bounding box center [590, 36] width 163 height 13
click at [588, 20] on div "Edit Period Start Date 8/12/2025 Start Date 8/12/2025 End Date 11/10/2025" at bounding box center [596, 40] width 199 height 80
click at [595, 119] on button "Cancel" at bounding box center [596, 117] width 16 height 6
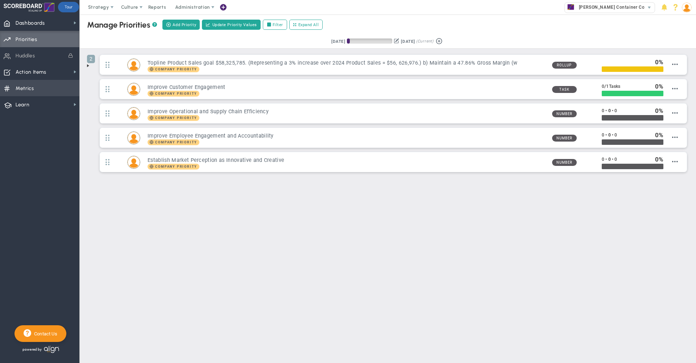
click at [31, 88] on span "Metrics" at bounding box center [25, 88] width 18 height 15
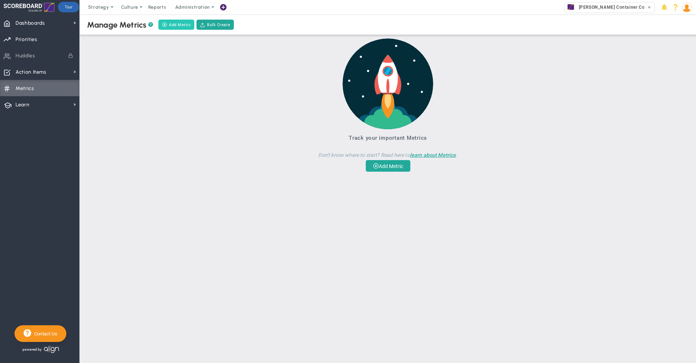
click at [176, 25] on button "Add Metric" at bounding box center [176, 25] width 36 height 10
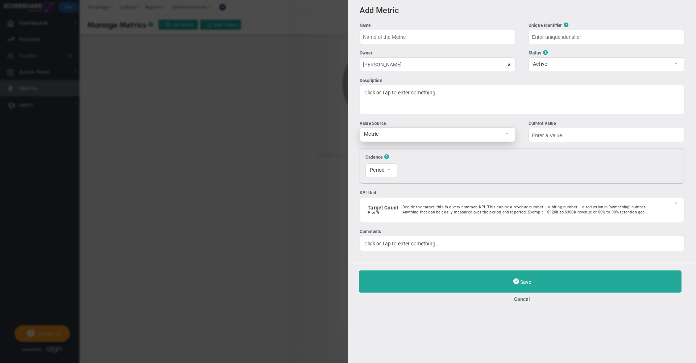
click at [432, 133] on span "Metric" at bounding box center [431, 134] width 143 height 12
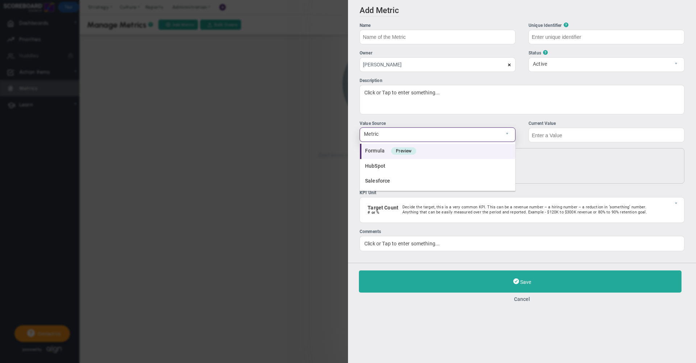
click at [468, 150] on li "Formula Preview" at bounding box center [437, 151] width 155 height 15
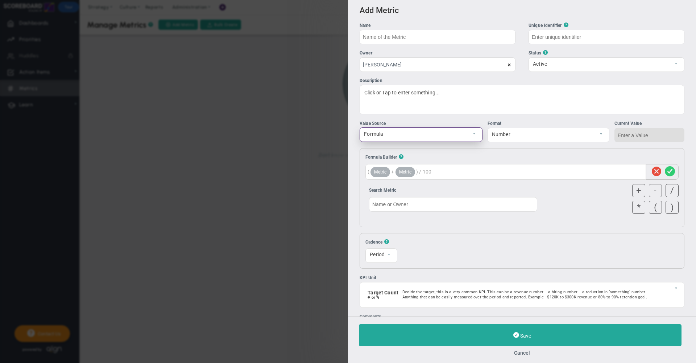
click at [402, 134] on span "Formula" at bounding box center [415, 134] width 110 height 12
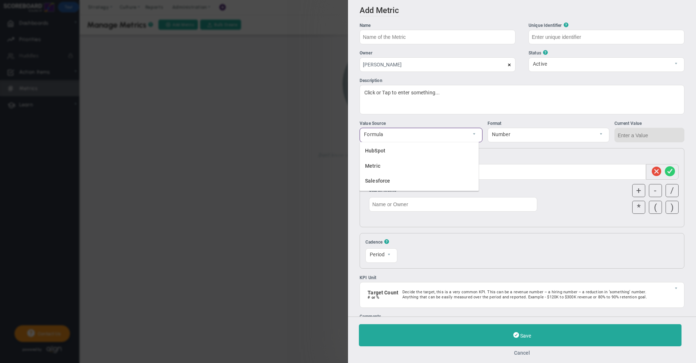
click at [521, 353] on button "Cancel" at bounding box center [522, 353] width 326 height 6
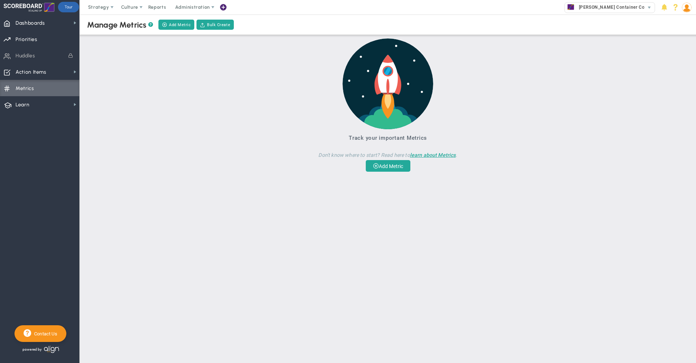
click at [296, 68] on div "Track your important Metrics Don't know where to start? Read here to learn abou…" at bounding box center [387, 104] width 361 height 133
click at [688, 8] on img at bounding box center [687, 8] width 10 height 10
click at [678, 20] on span "Profile" at bounding box center [666, 22] width 59 height 15
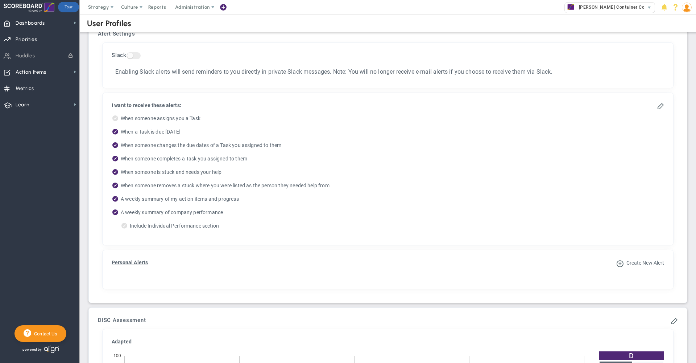
scroll to position [327, 0]
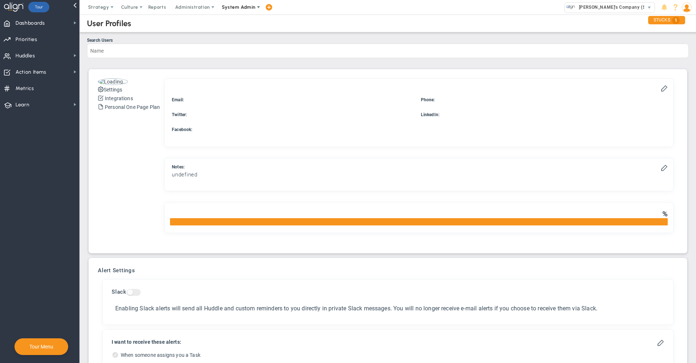
click at [239, 12] on span "System Admin" at bounding box center [239, 7] width 46 height 15
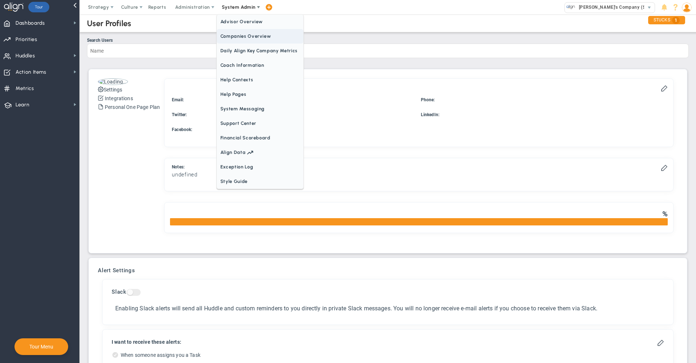
click at [242, 33] on span "Companies Overview" at bounding box center [260, 36] width 87 height 15
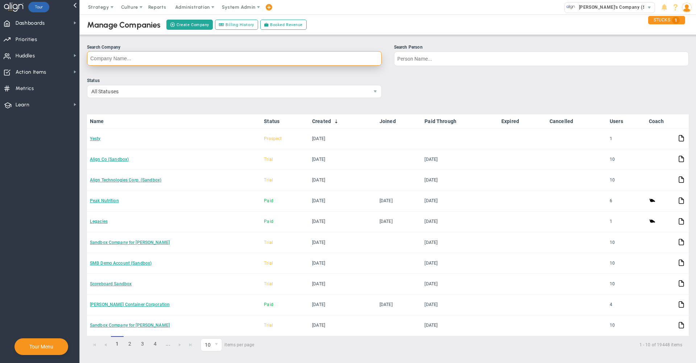
click at [245, 54] on input "Search Company" at bounding box center [234, 58] width 295 height 15
type input "quin"
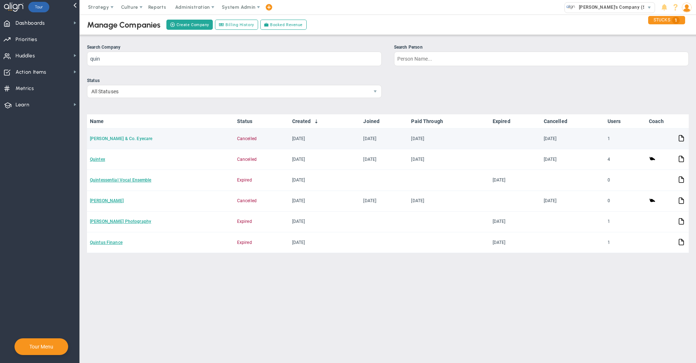
click at [110, 139] on link "Quinn & Co. Eyecare" at bounding box center [121, 138] width 62 height 5
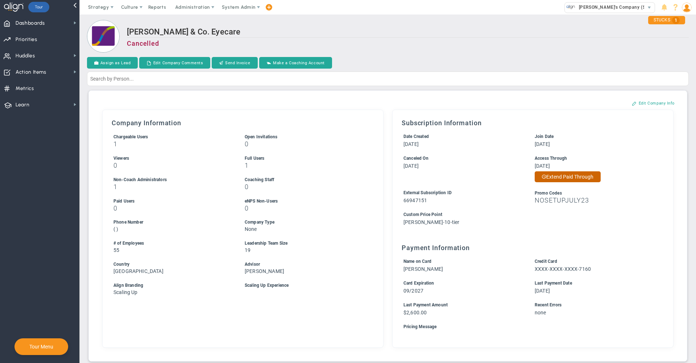
click at [558, 175] on button "Extend Paid Through" at bounding box center [568, 176] width 66 height 11
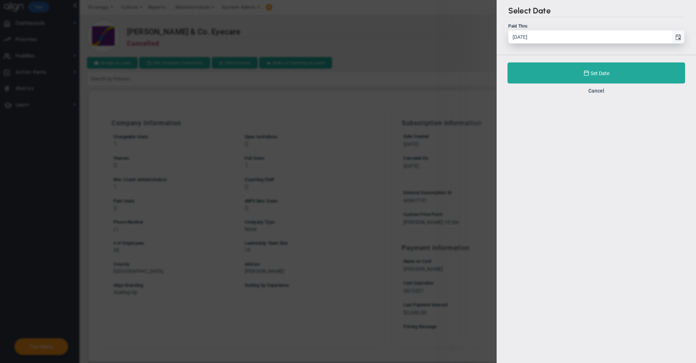
click at [676, 37] on span "select" at bounding box center [679, 37] width 6 height 6
click at [672, 37] on input "10/31/2025" at bounding box center [590, 36] width 163 height 13
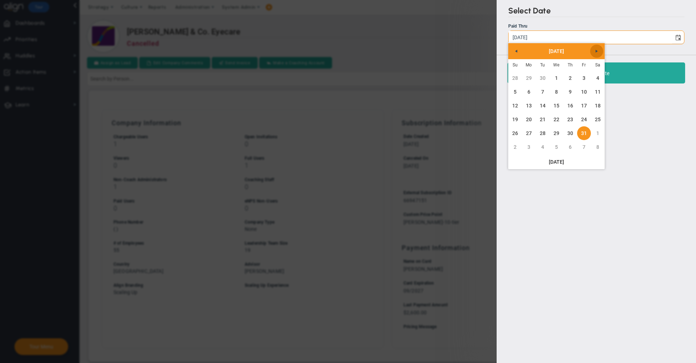
click at [597, 49] on span "Next" at bounding box center [597, 51] width 6 height 6
click at [556, 133] on link "31" at bounding box center [557, 133] width 14 height 14
type input "12/31/2025"
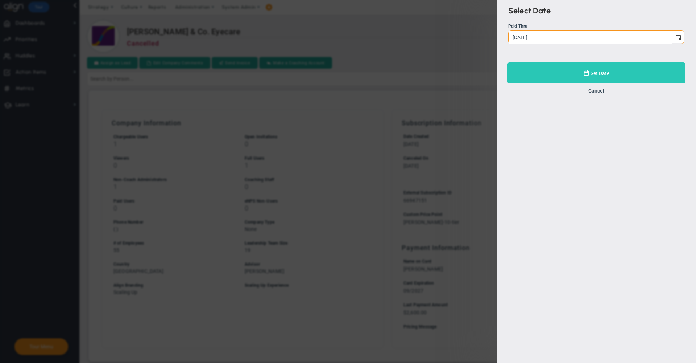
click at [537, 75] on button "Set Date" at bounding box center [597, 72] width 178 height 21
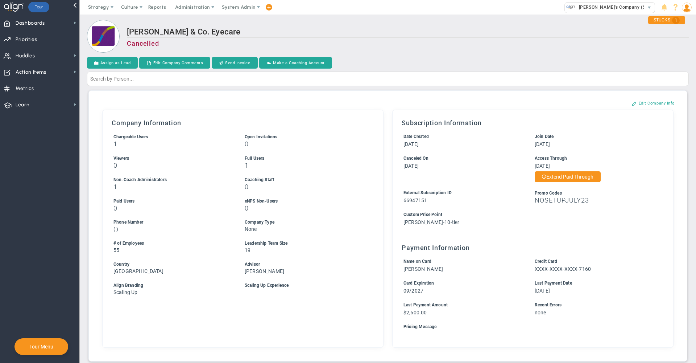
click at [464, 26] on div "Quinn & Co. Eyecare Cancelled" at bounding box center [388, 37] width 602 height 34
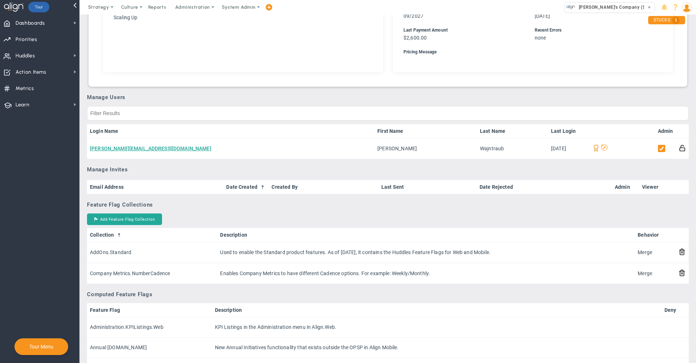
scroll to position [269, 0]
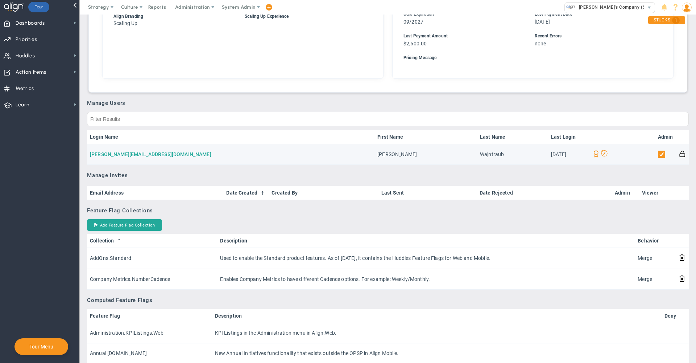
click at [136, 156] on link "naomi@quinnandcoeyecare.com.au" at bounding box center [150, 154] width 121 height 6
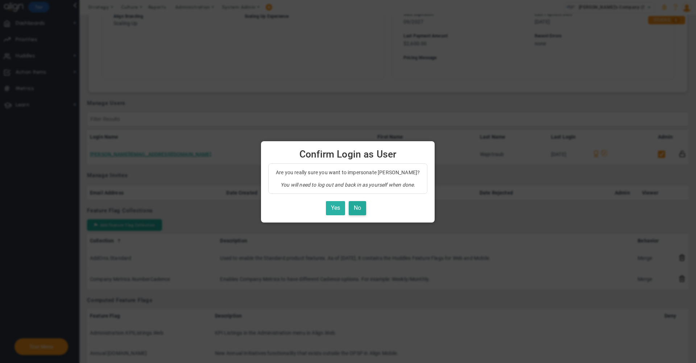
click at [339, 209] on button "Yes" at bounding box center [335, 208] width 19 height 14
